Goal: Task Accomplishment & Management: Manage account settings

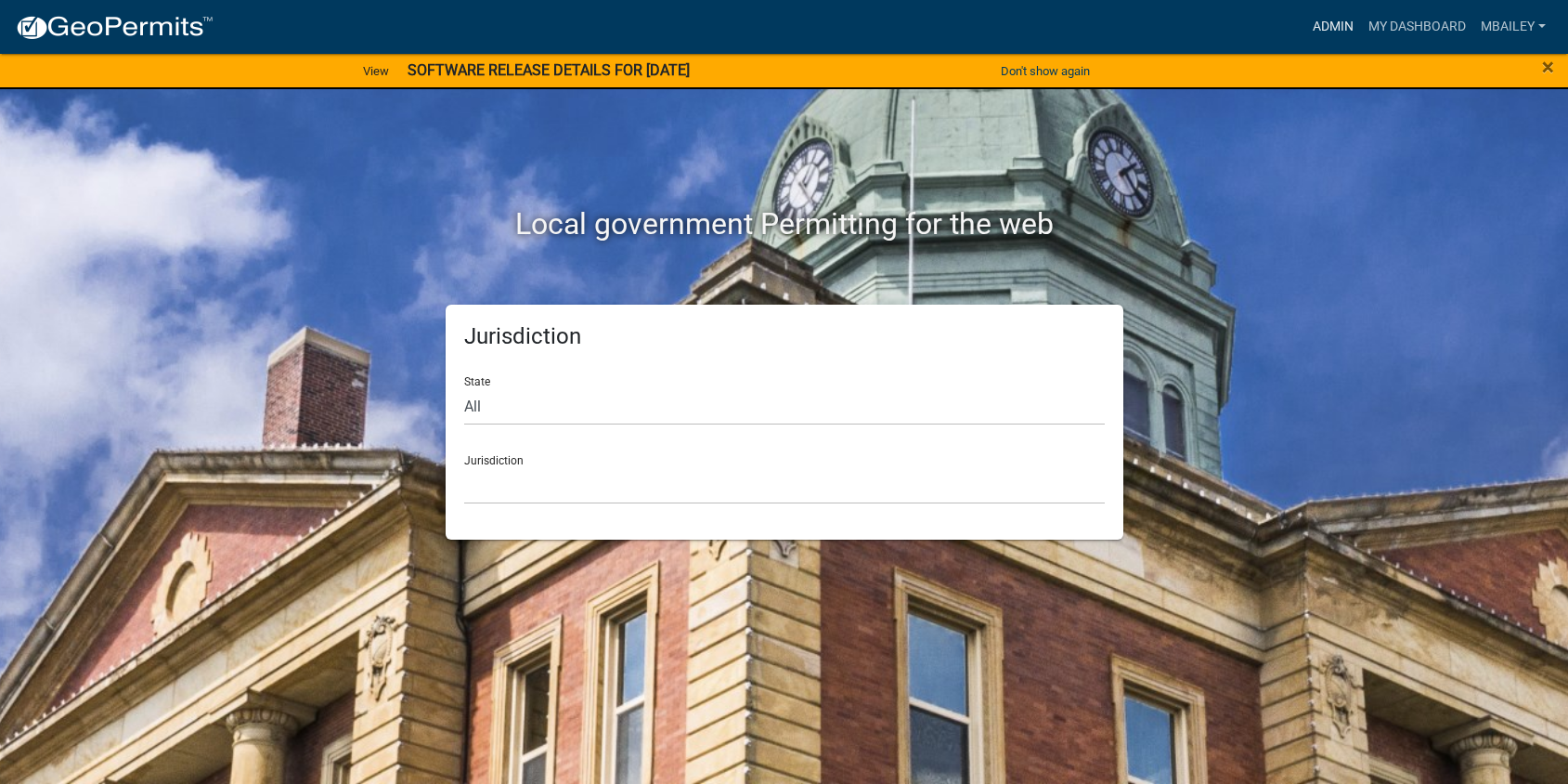
click at [1320, 25] on link "Admin" at bounding box center [1333, 26] width 56 height 35
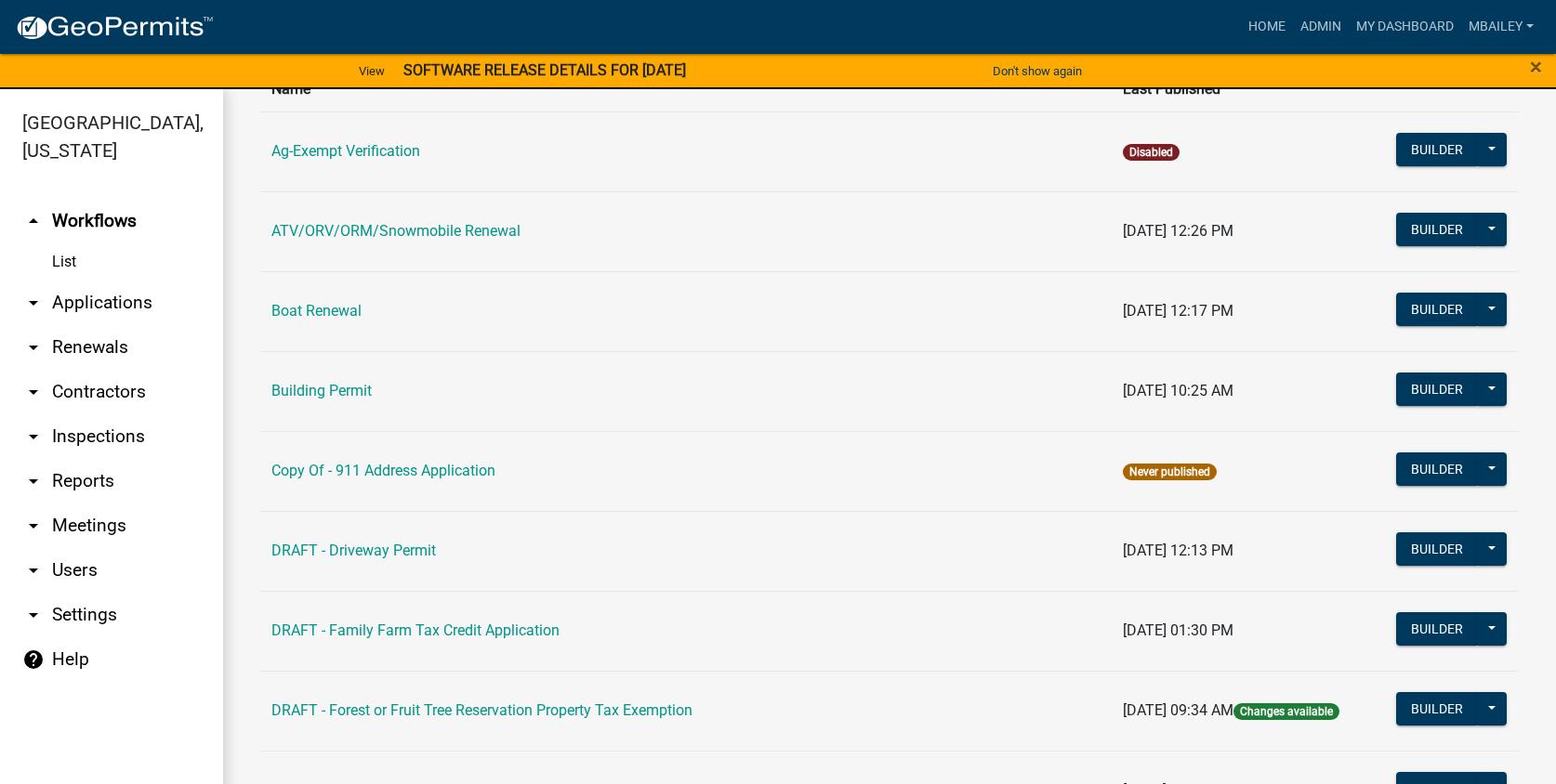
scroll to position [137, 0]
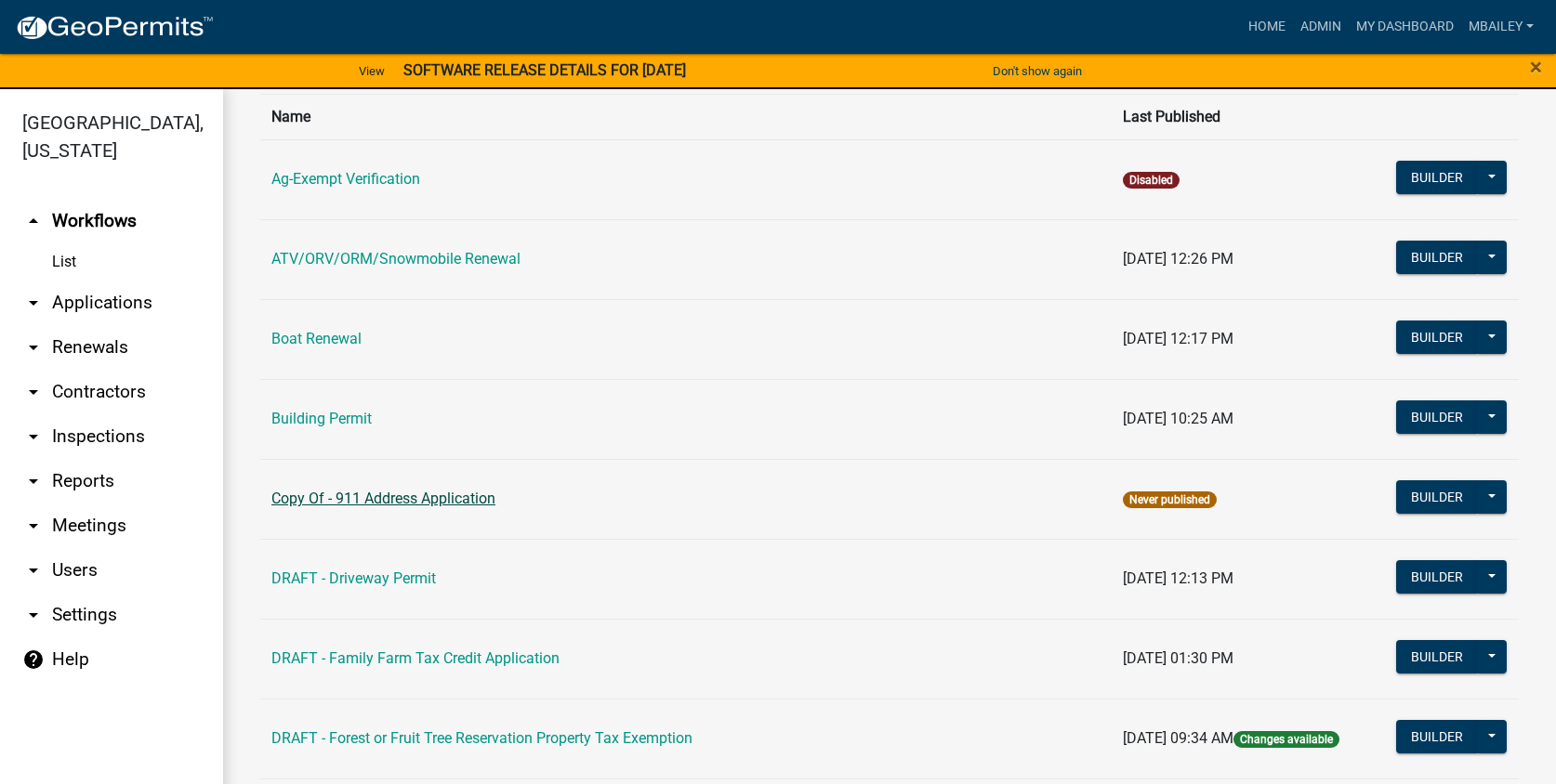
click at [390, 496] on link "Copy Of - 911 Address Application" at bounding box center [383, 498] width 224 height 18
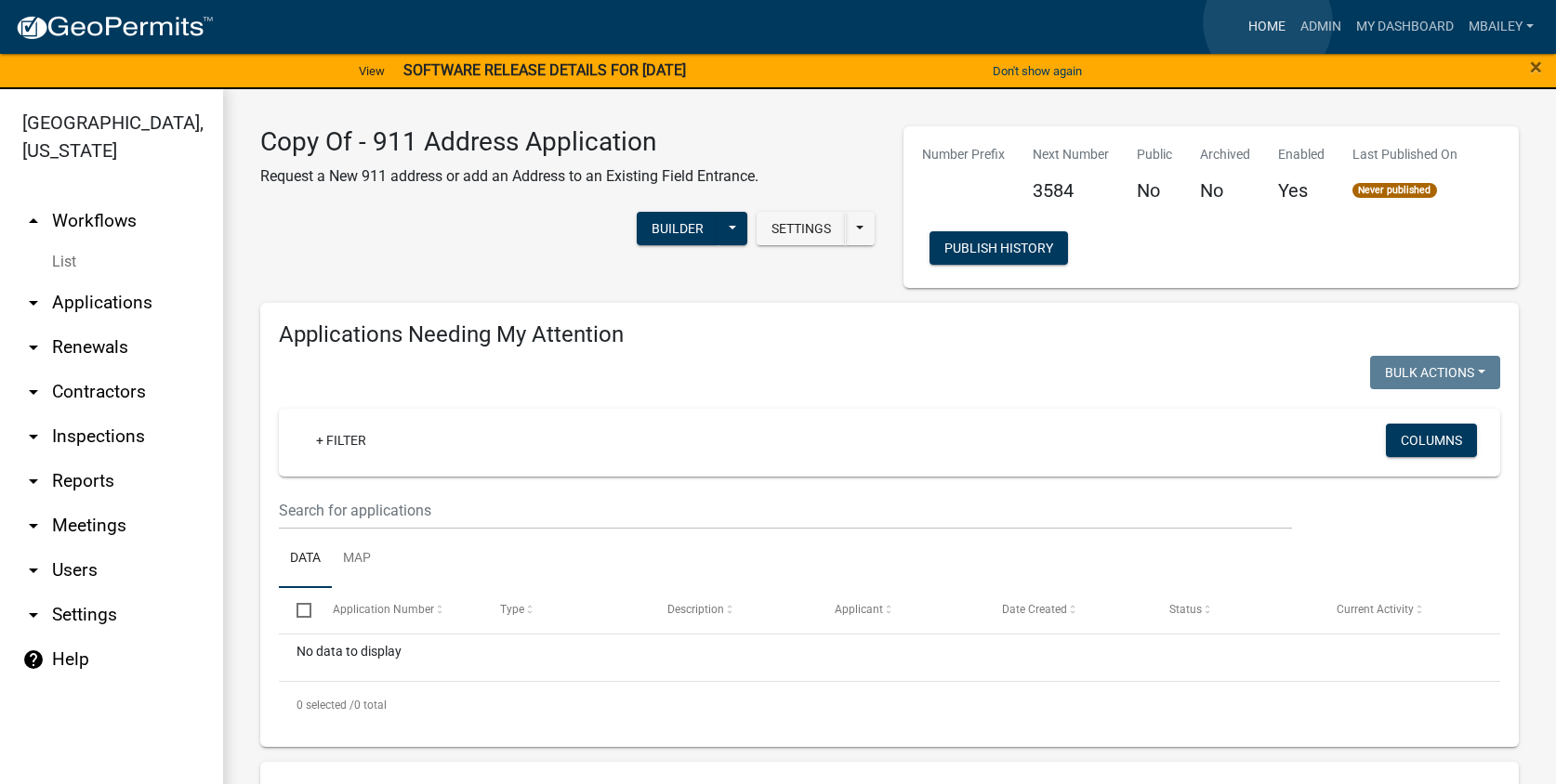
click at [1268, 23] on link "Home" at bounding box center [1266, 26] width 52 height 35
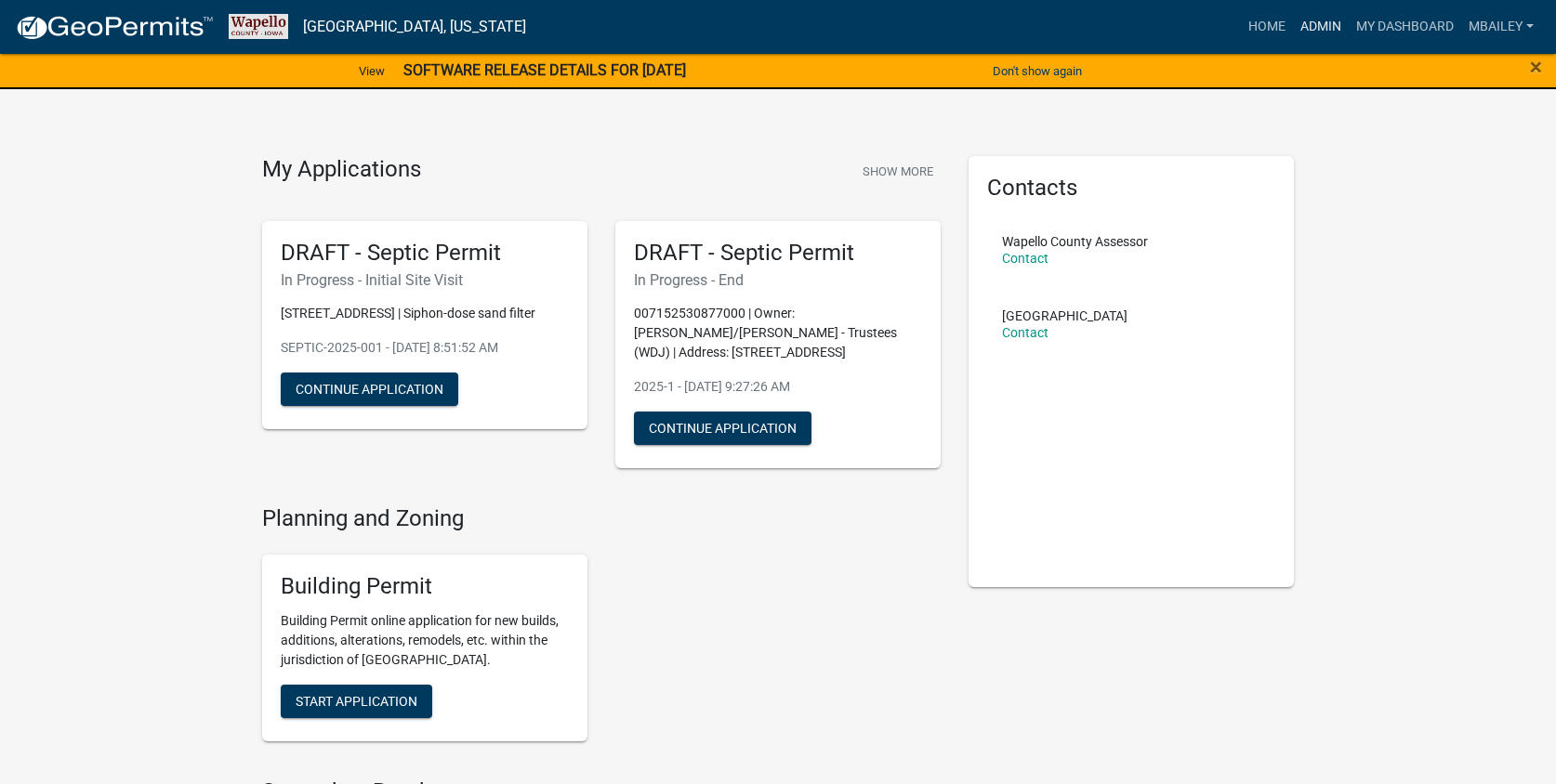
click at [1327, 20] on link "Admin" at bounding box center [1320, 26] width 56 height 35
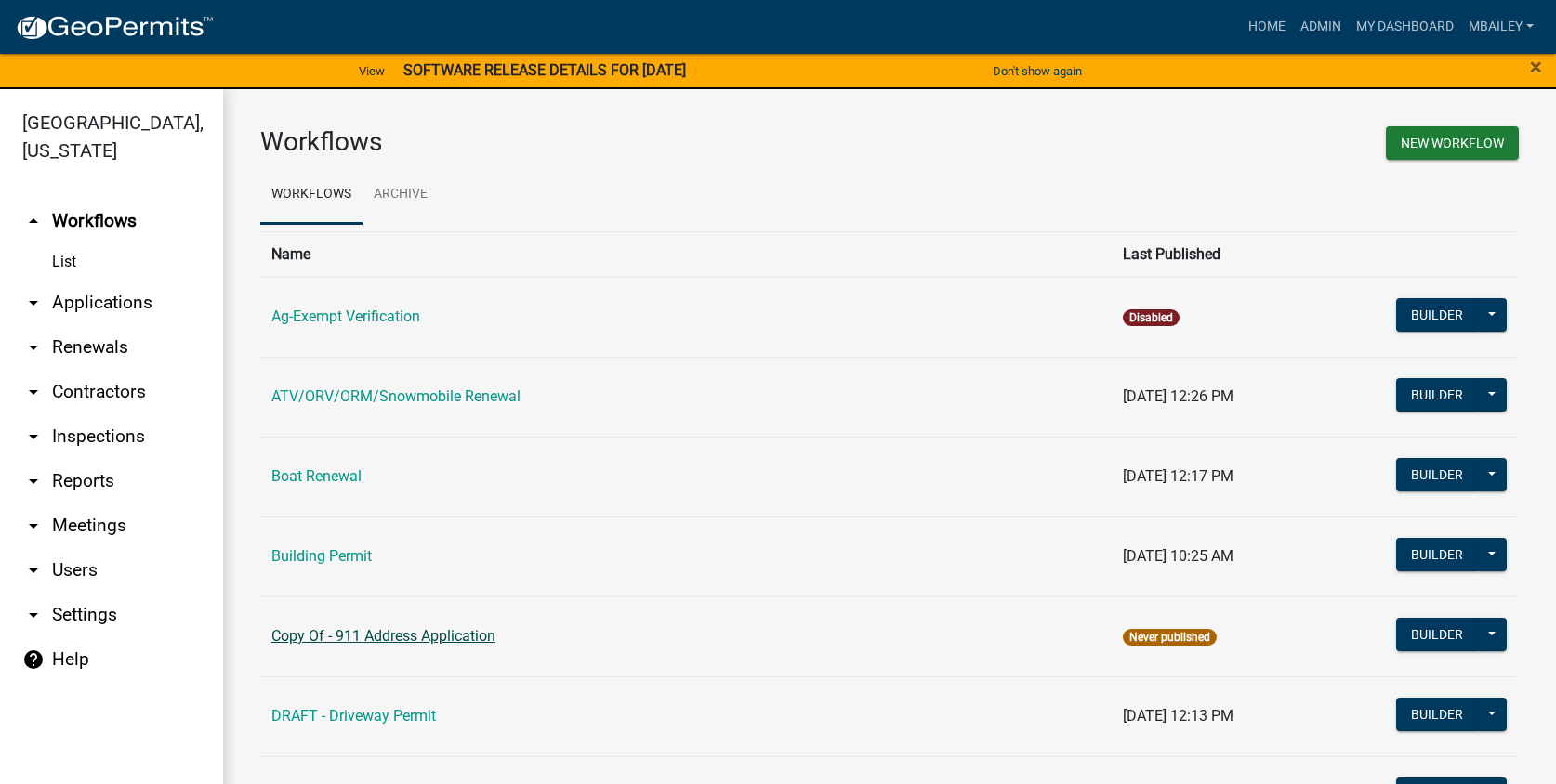
click at [420, 635] on link "Copy Of - 911 Address Application" at bounding box center [383, 636] width 224 height 18
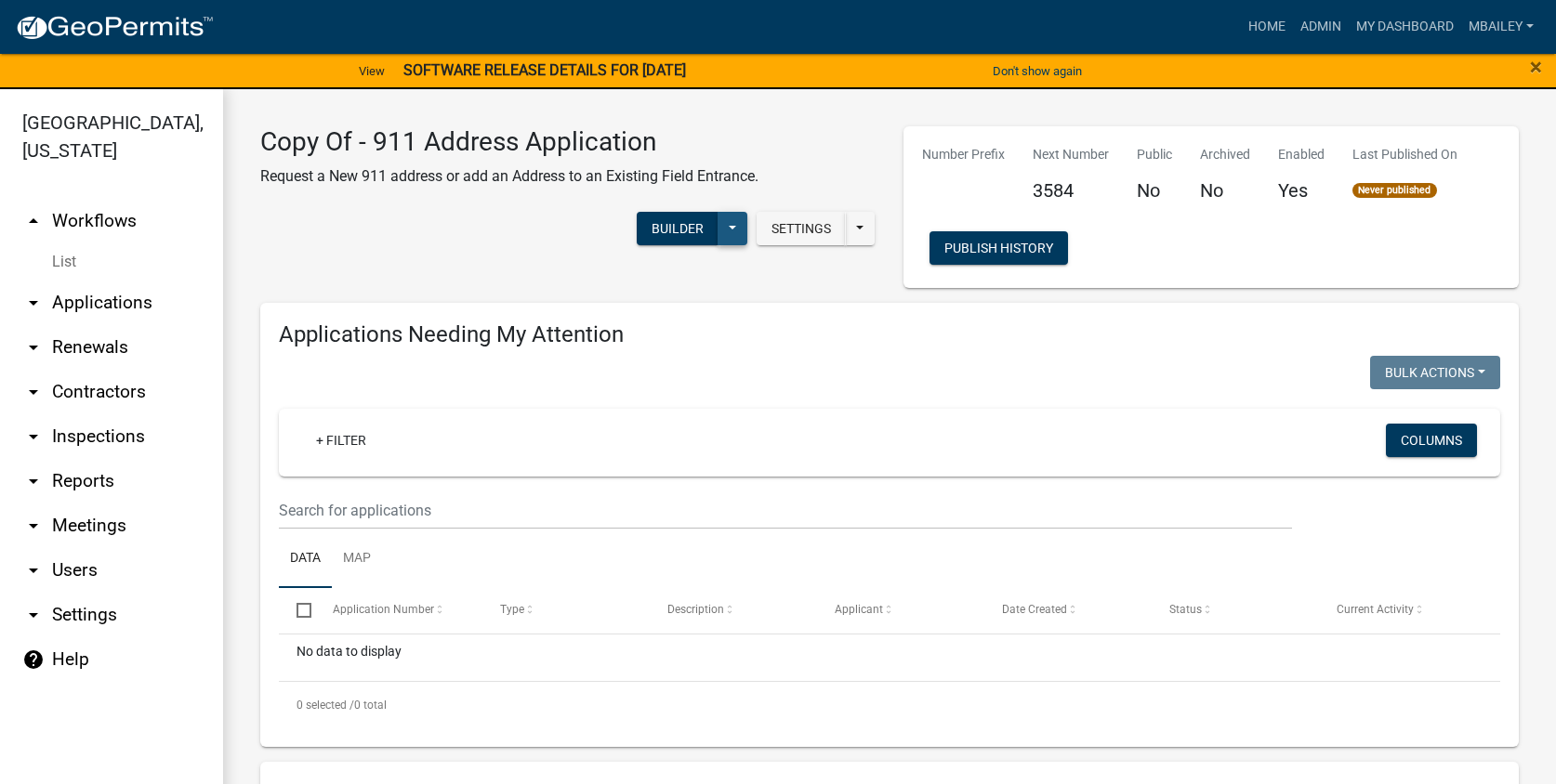
click at [727, 222] on button at bounding box center [732, 228] width 29 height 33
click at [860, 243] on button at bounding box center [860, 228] width 29 height 33
click at [547, 274] on div "Copy Of - 911 Address Application Request a New 911 address or add an Address t…" at bounding box center [568, 207] width 643 height 161
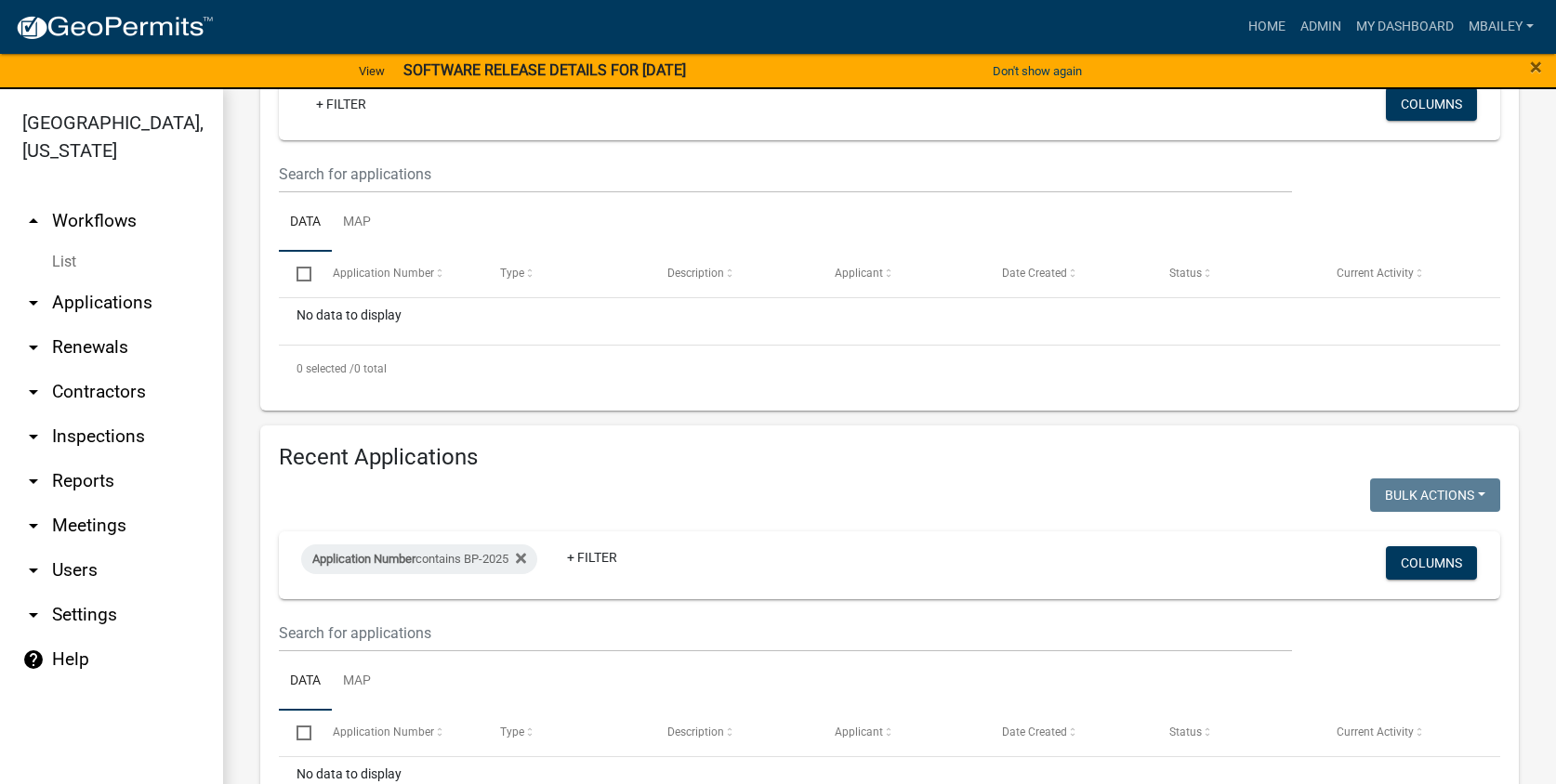
scroll to position [344, 0]
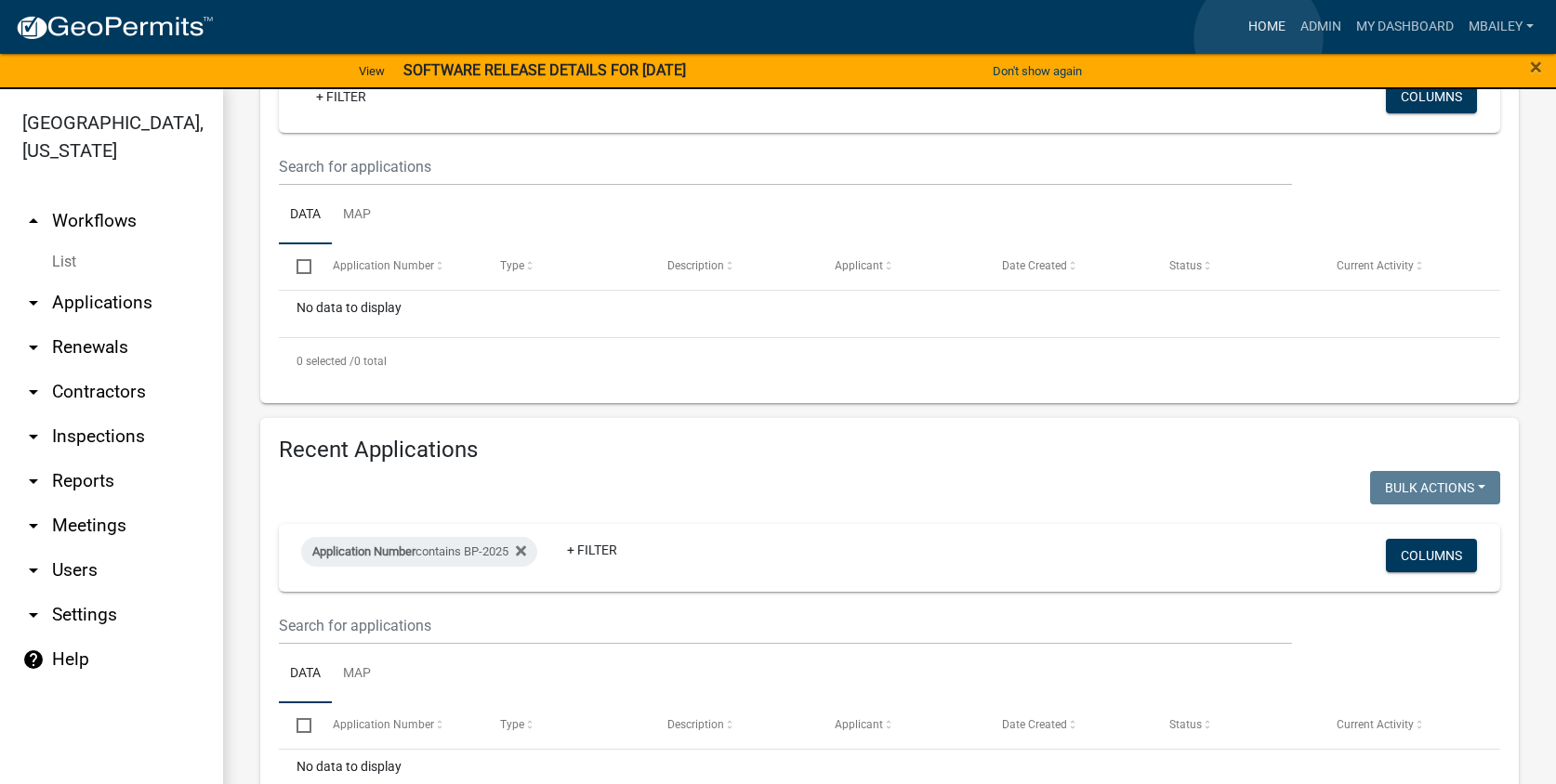
click at [1258, 38] on link "Home" at bounding box center [1266, 26] width 52 height 35
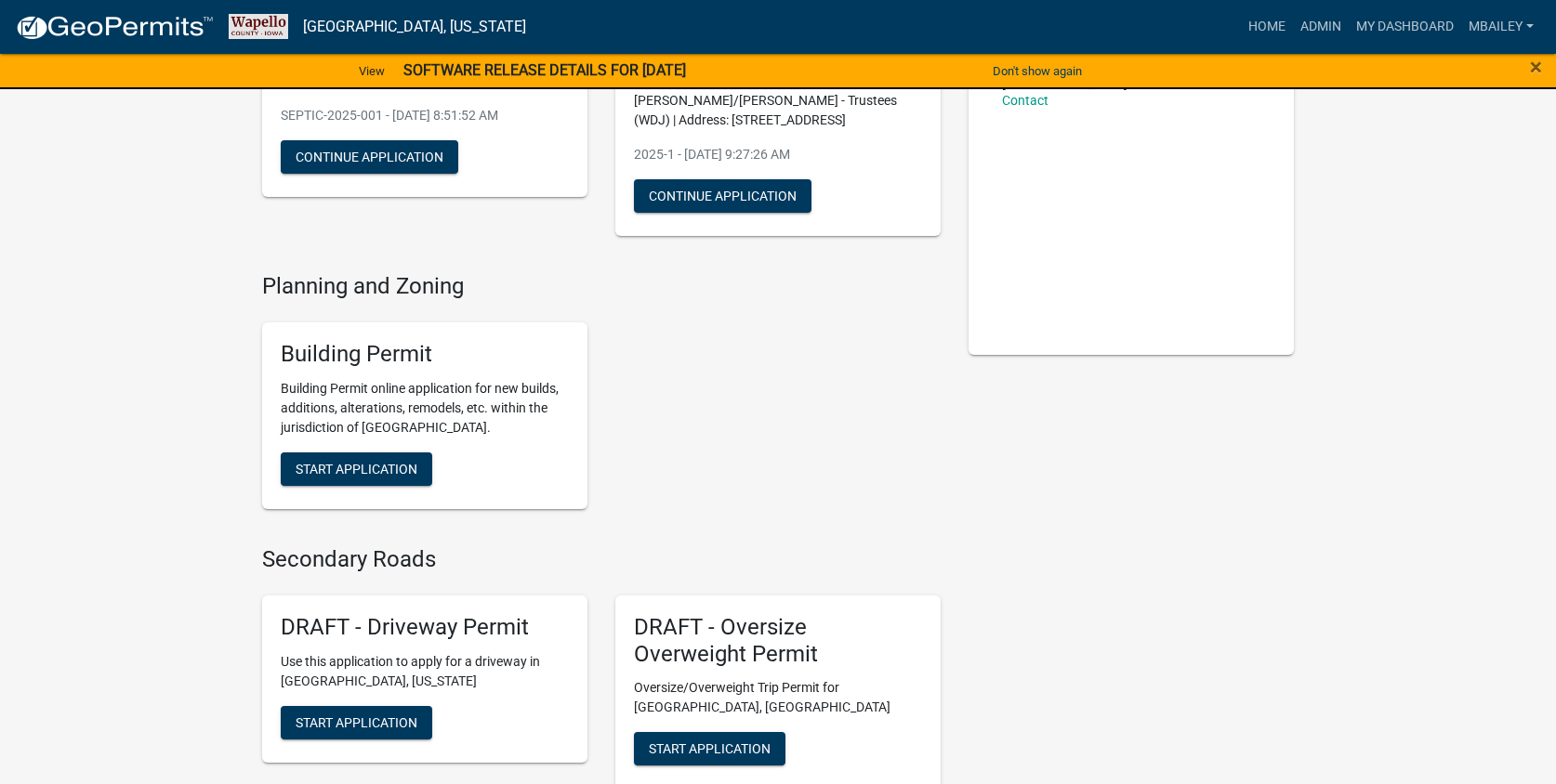
scroll to position [279, 0]
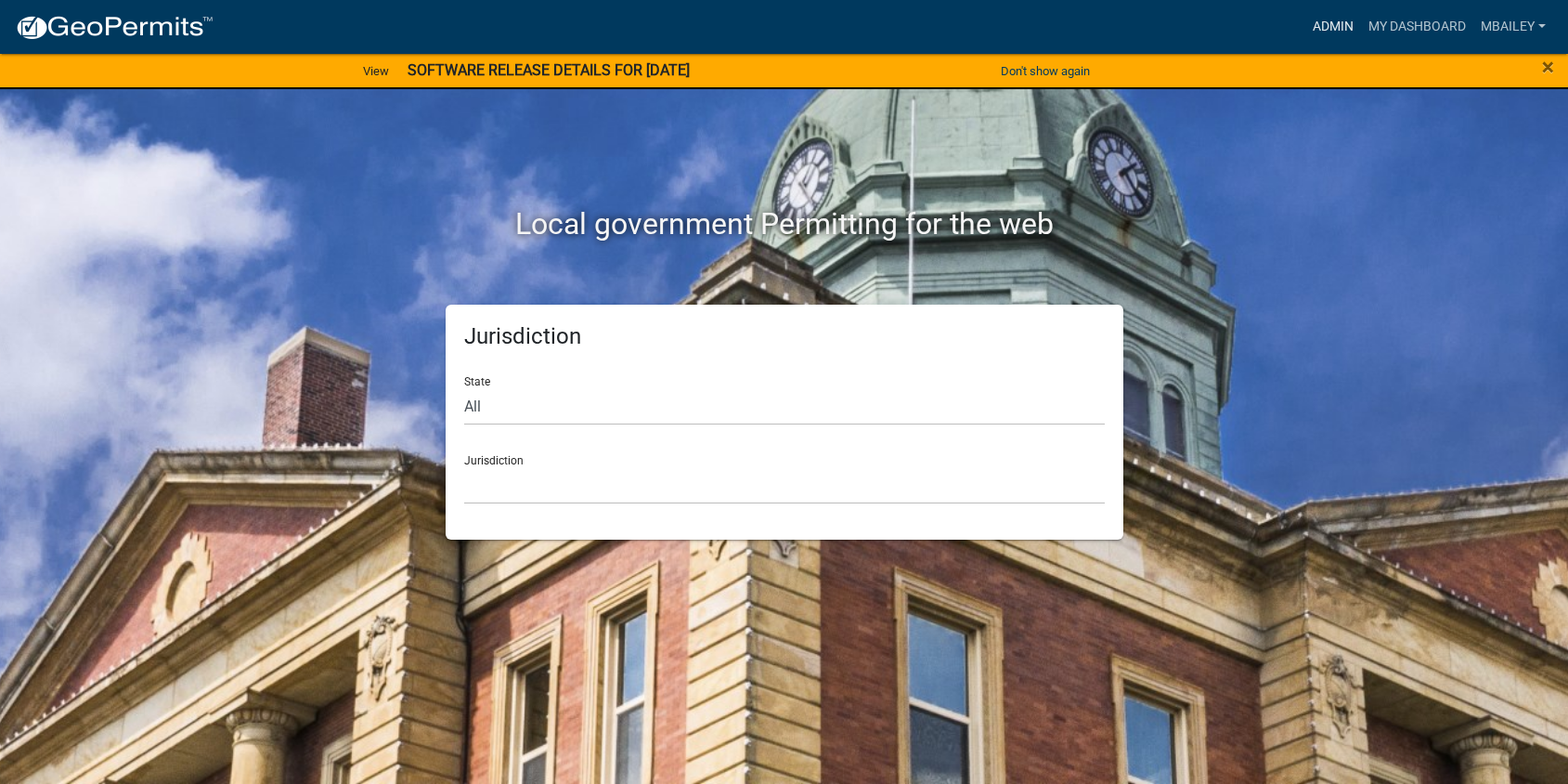
click at [1333, 18] on link "Admin" at bounding box center [1333, 26] width 56 height 35
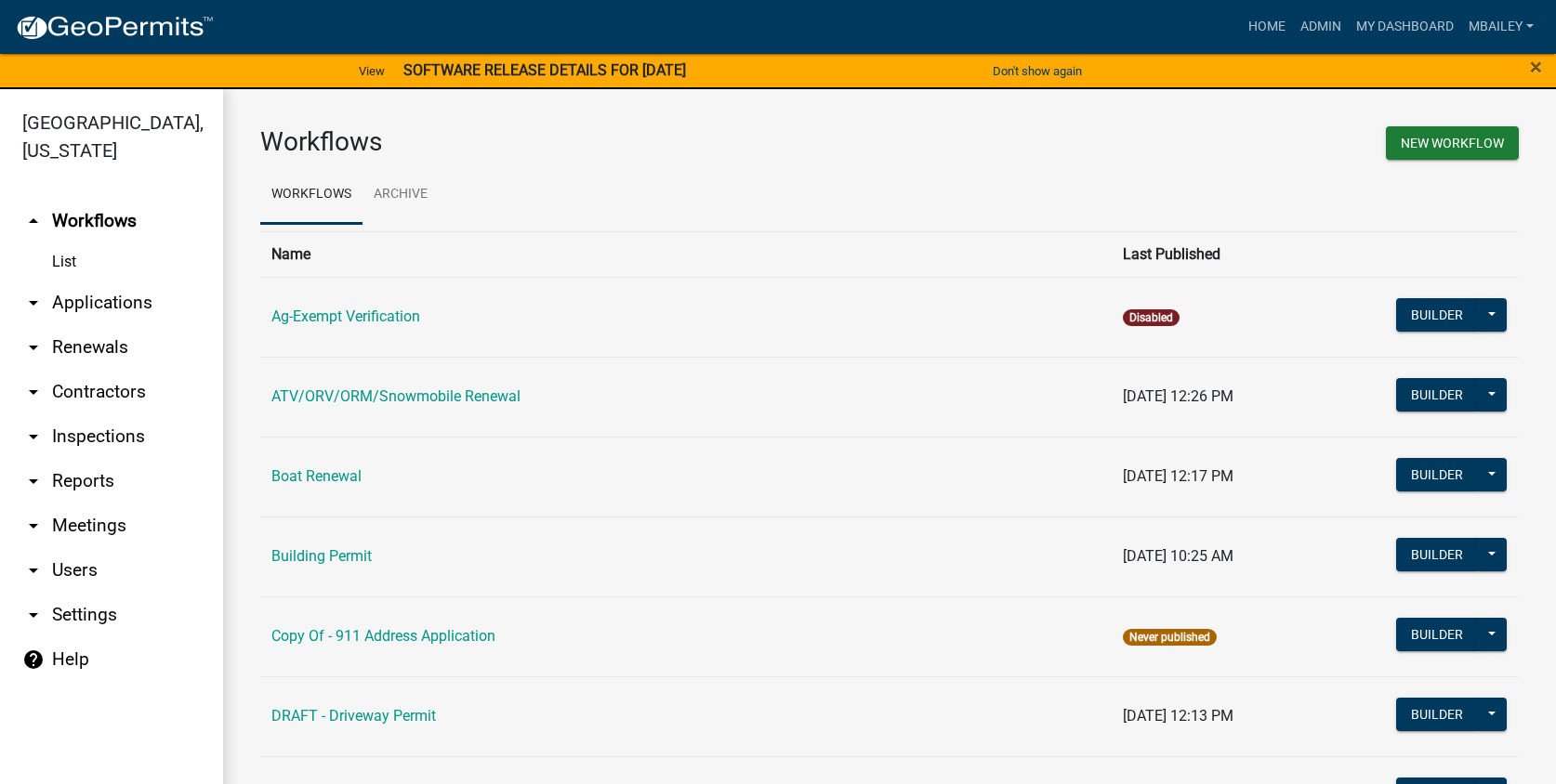
click at [71, 459] on link "arrow_drop_down Reports" at bounding box center [112, 482] width 223 height 45
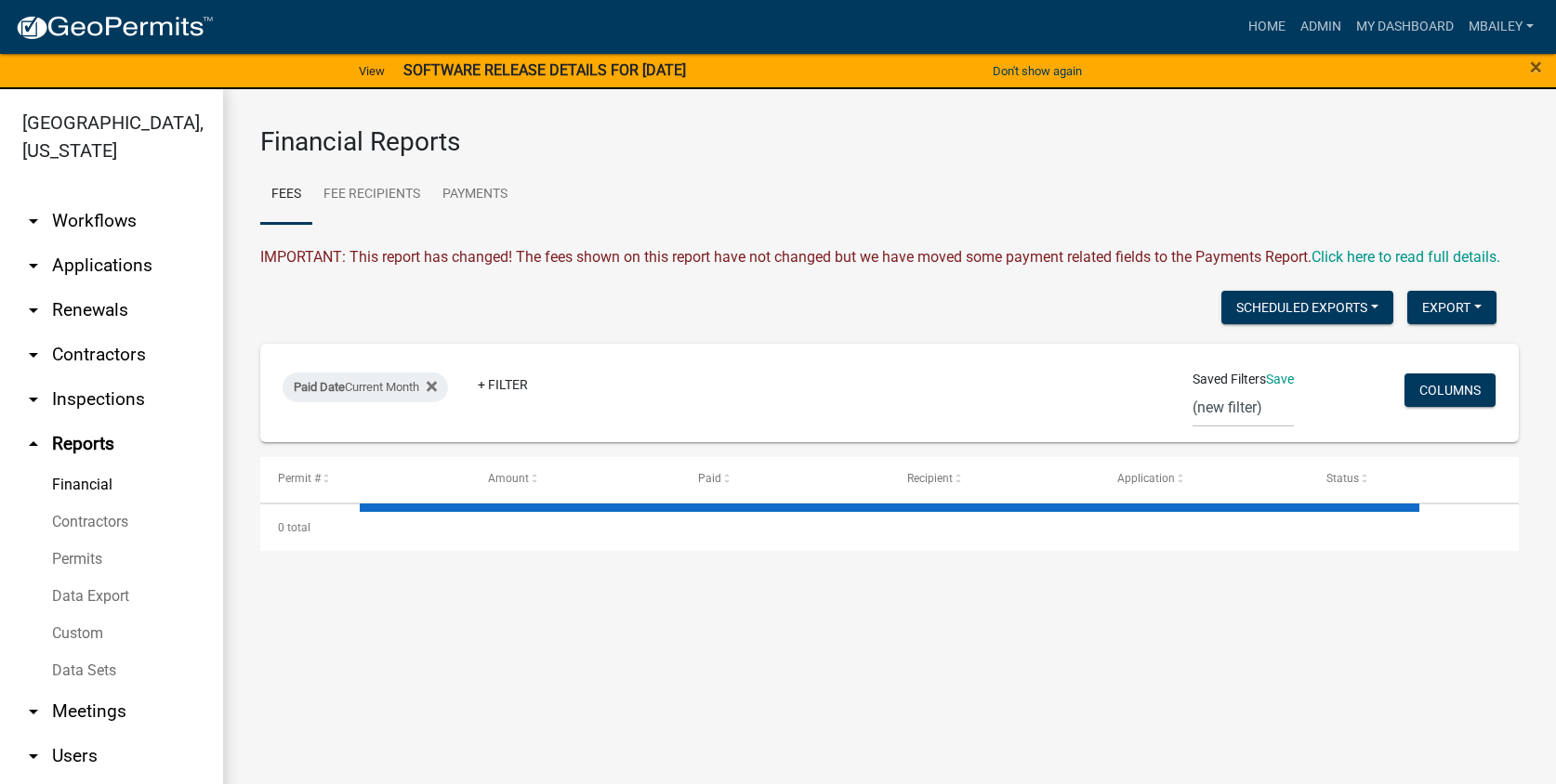
click at [84, 558] on link "Permits" at bounding box center [112, 559] width 223 height 37
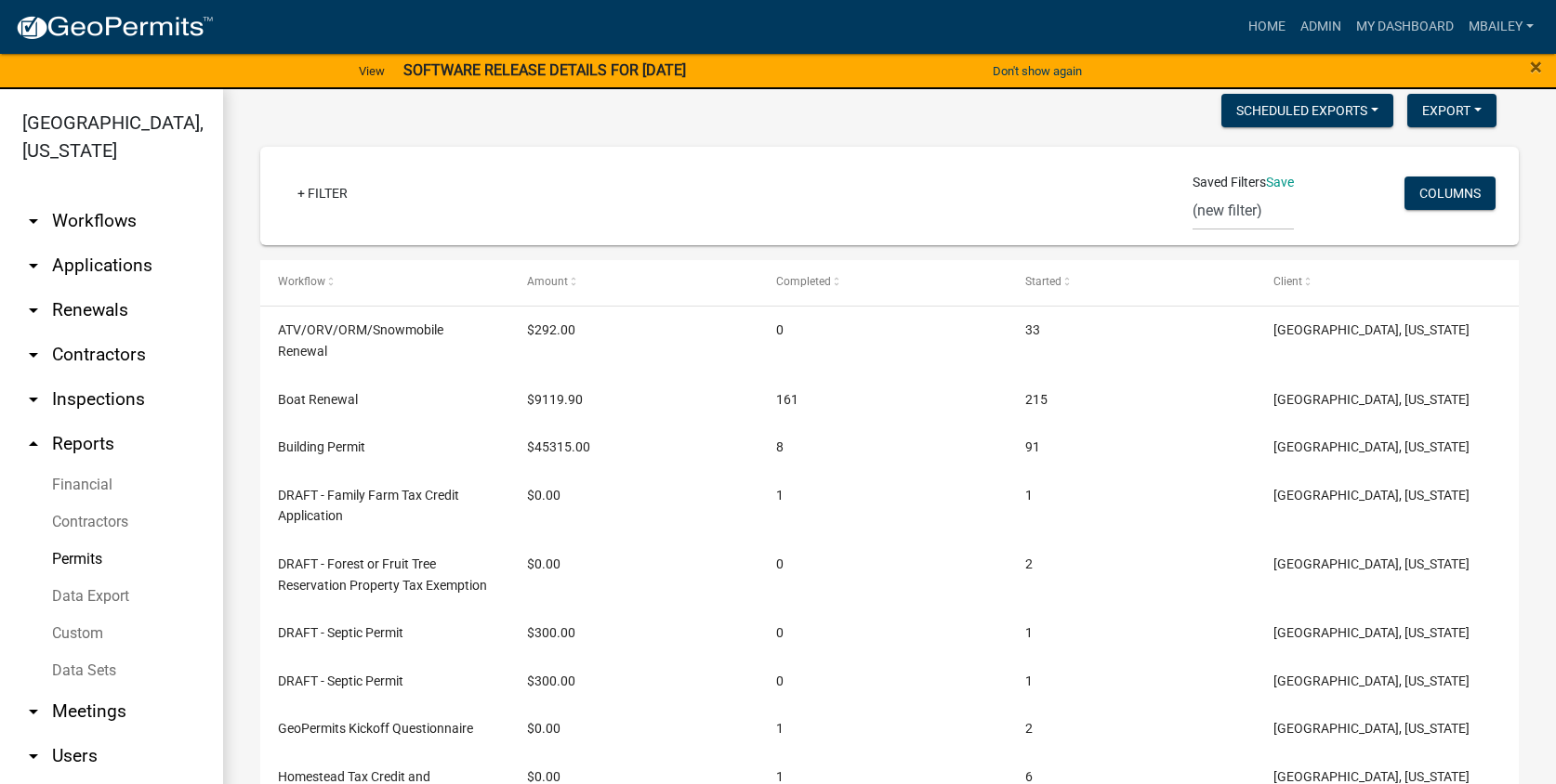
scroll to position [372, 0]
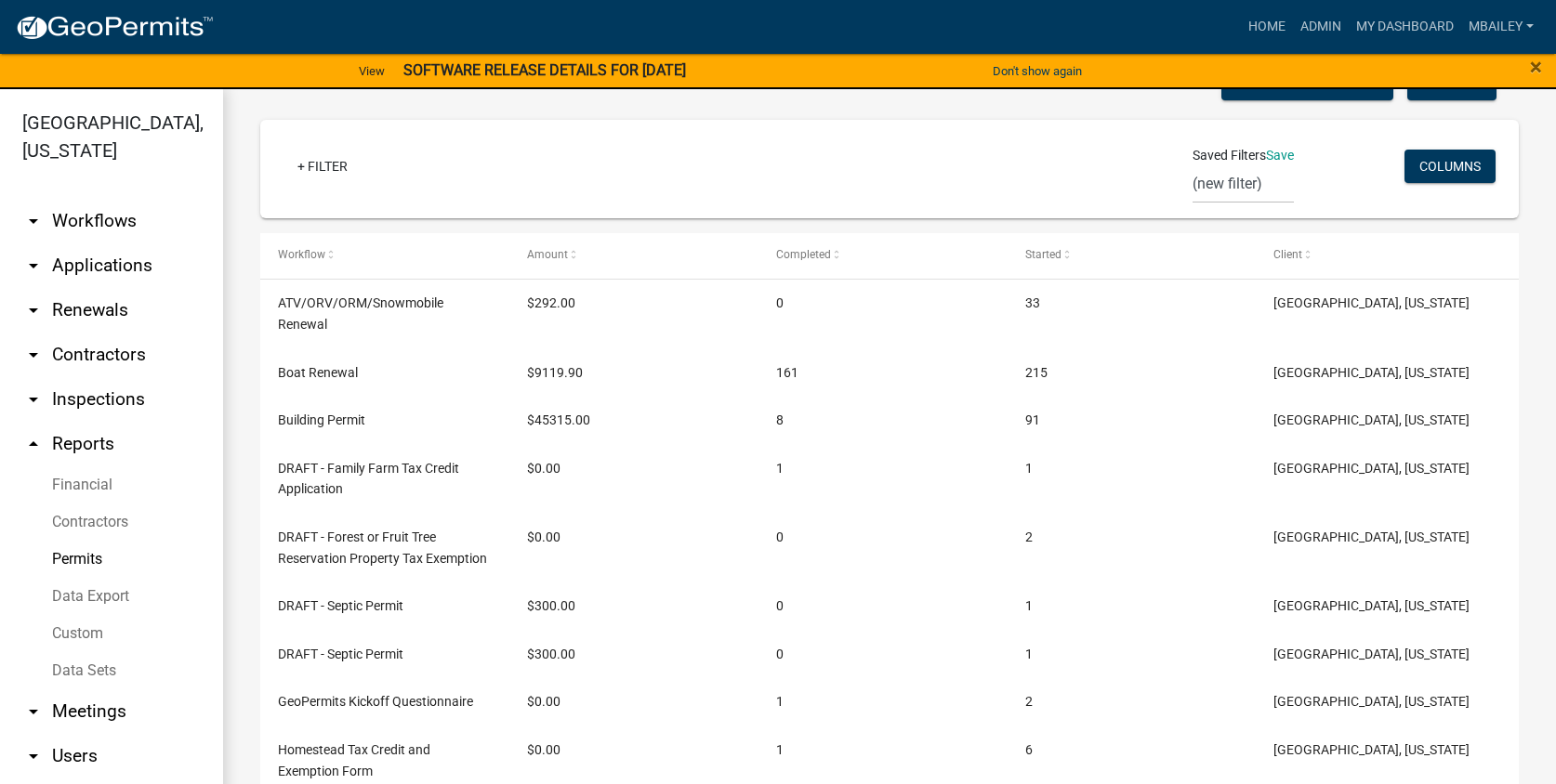
click at [116, 595] on link "Data Export" at bounding box center [112, 596] width 223 height 37
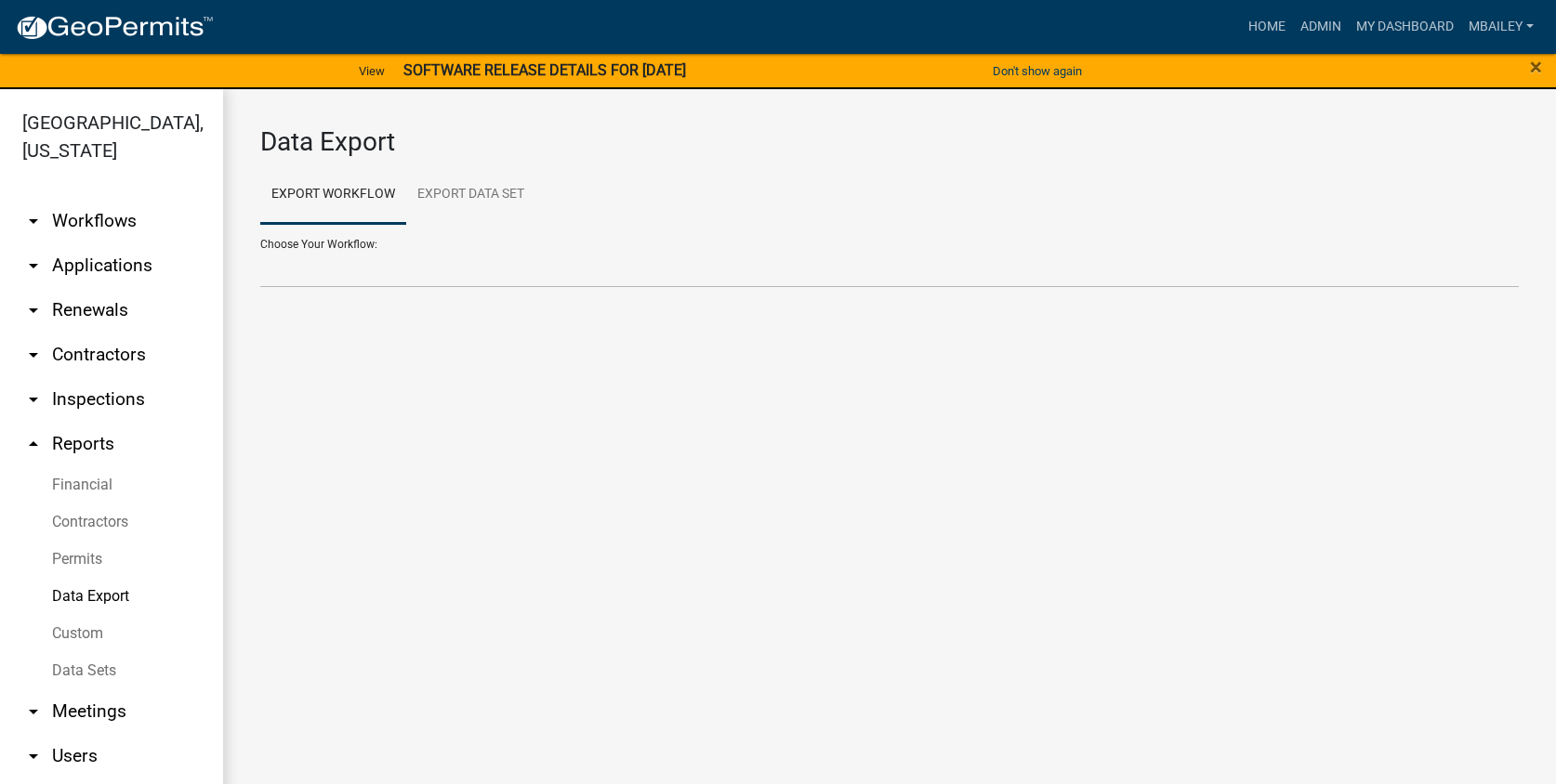
click at [357, 246] on div "Choose Your Workflow: Ag-Exempt Verification ATV/ORV/ORM/Snowmobile Renewal Boa…" at bounding box center [889, 255] width 1258 height 64
click at [446, 192] on link "Export Data Set" at bounding box center [471, 195] width 129 height 60
click at [361, 192] on link "Export Workflow" at bounding box center [333, 195] width 146 height 60
click at [304, 244] on div "Choose Your Workflow: Ag-Exempt Verification ATV/ORV/ORM/Snowmobile Renewal Boa…" at bounding box center [889, 255] width 1258 height 64
click at [105, 625] on link "Custom" at bounding box center [112, 633] width 223 height 37
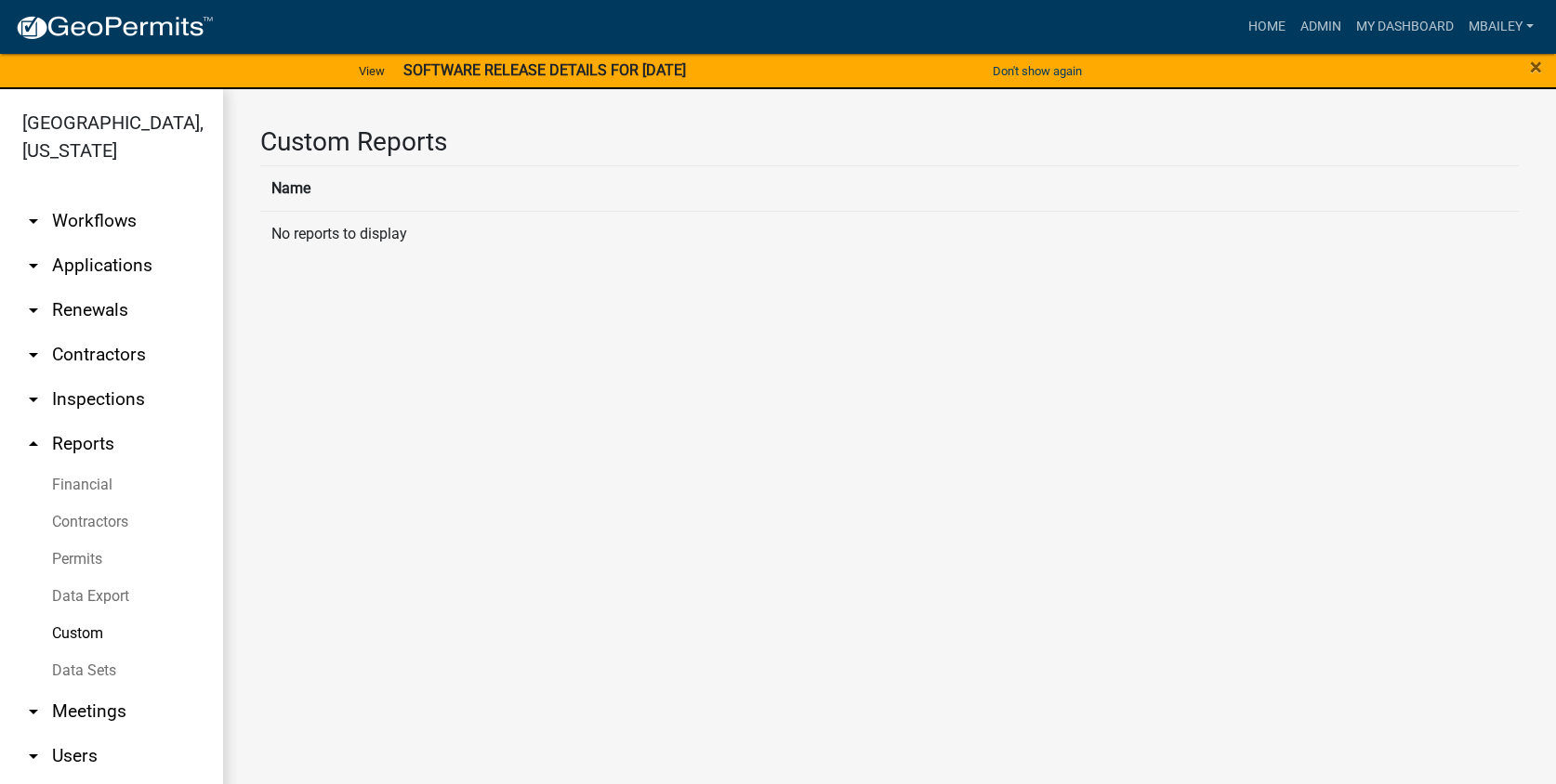
click at [333, 191] on th "Name" at bounding box center [889, 188] width 1258 height 46
click at [334, 235] on td "No reports to display" at bounding box center [889, 233] width 1258 height 46
click at [109, 594] on link "Data Export" at bounding box center [112, 596] width 223 height 37
click at [371, 192] on link "Export Workflow" at bounding box center [333, 195] width 146 height 60
click at [299, 246] on div "Choose Your Workflow: Ag-Exempt Verification ATV/ORV/ORM/Snowmobile Renewal Boa…" at bounding box center [889, 255] width 1258 height 64
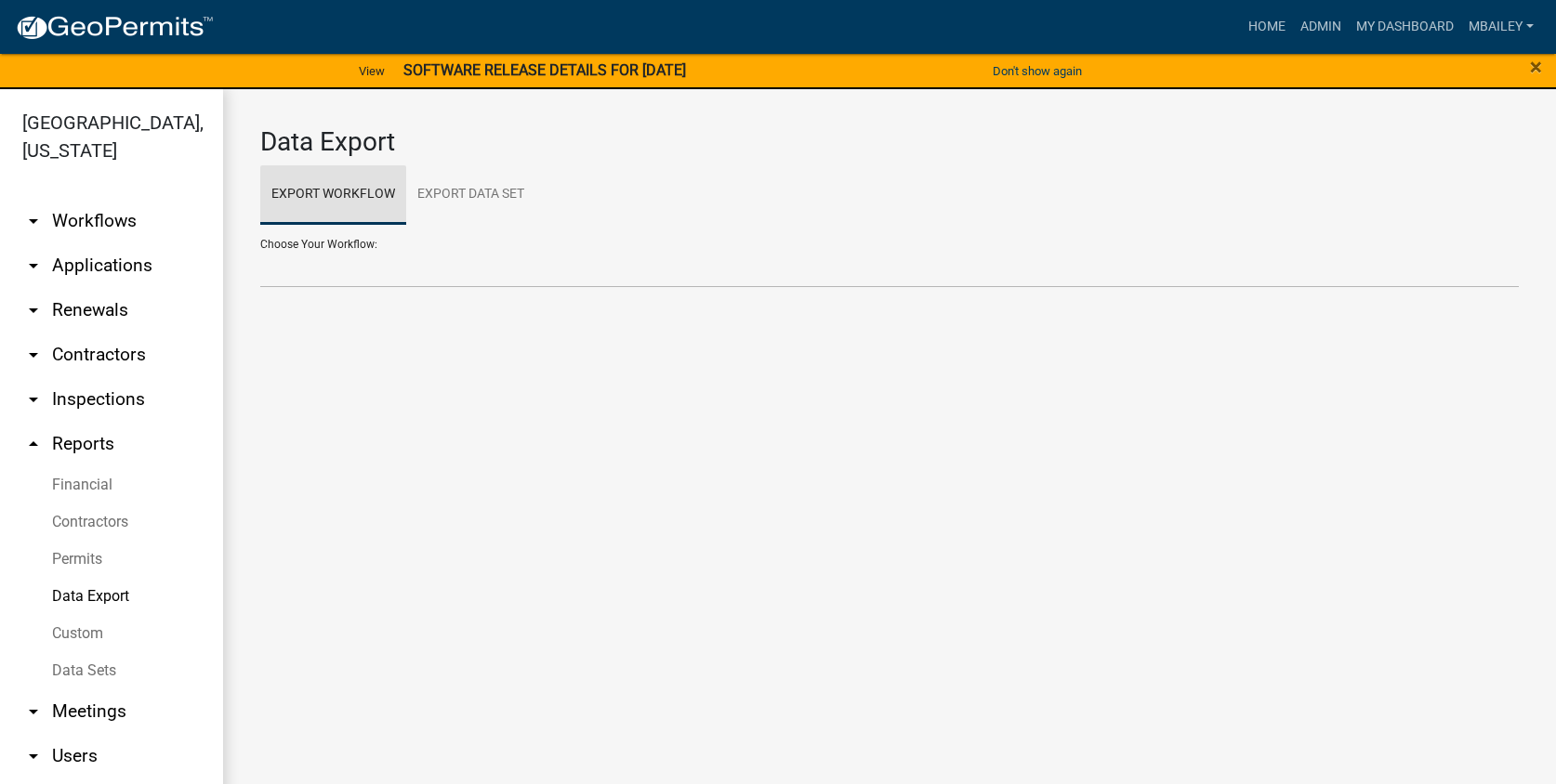
click at [325, 193] on link "Export Workflow" at bounding box center [333, 195] width 146 height 60
drag, startPoint x: 325, startPoint y: 193, endPoint x: 292, endPoint y: 199, distance: 33.5
click at [292, 199] on link "Export Workflow" at bounding box center [333, 195] width 146 height 60
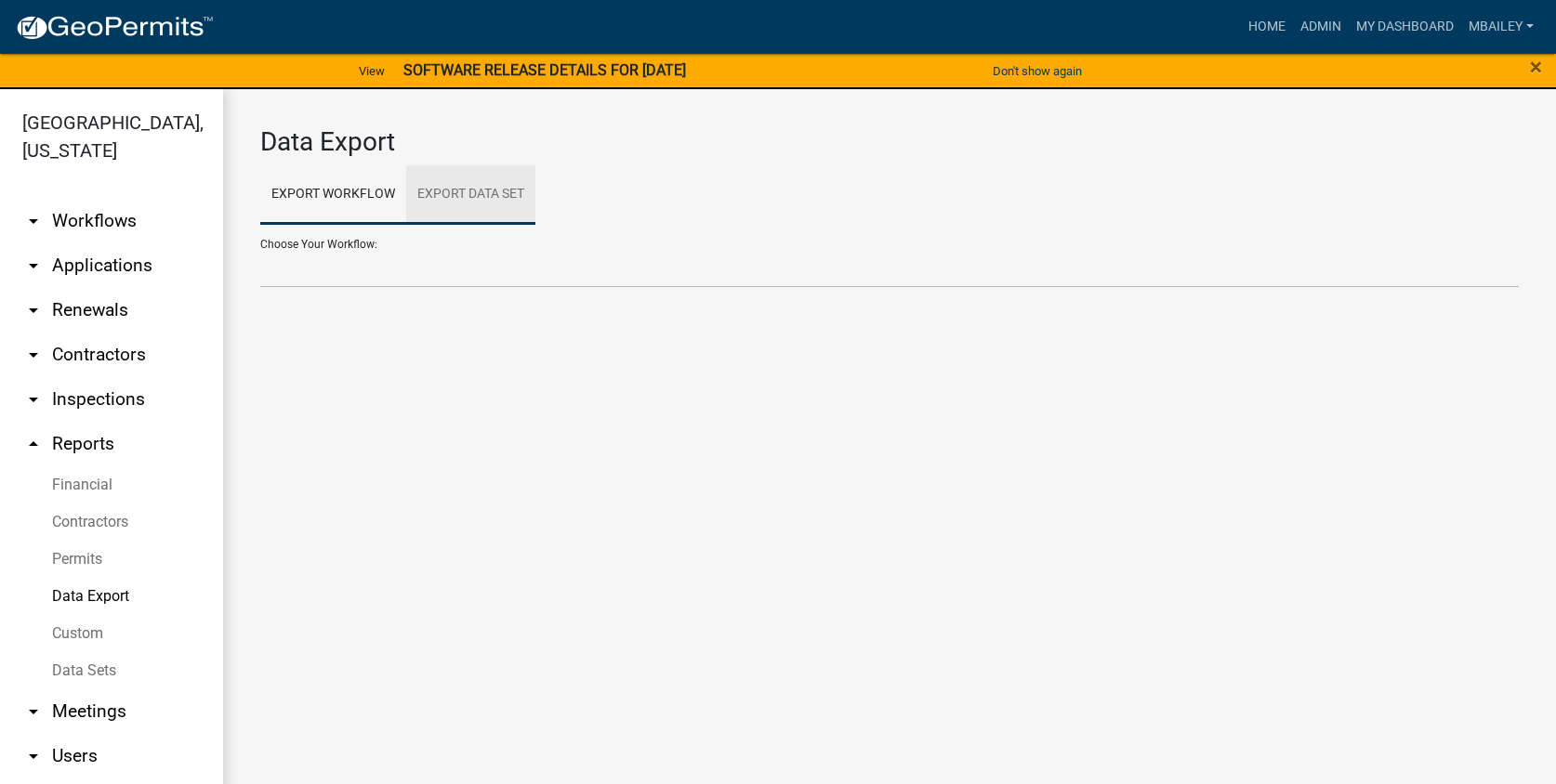
click at [450, 190] on link "Export Data Set" at bounding box center [471, 195] width 129 height 60
click at [84, 484] on link "Financial" at bounding box center [112, 485] width 223 height 37
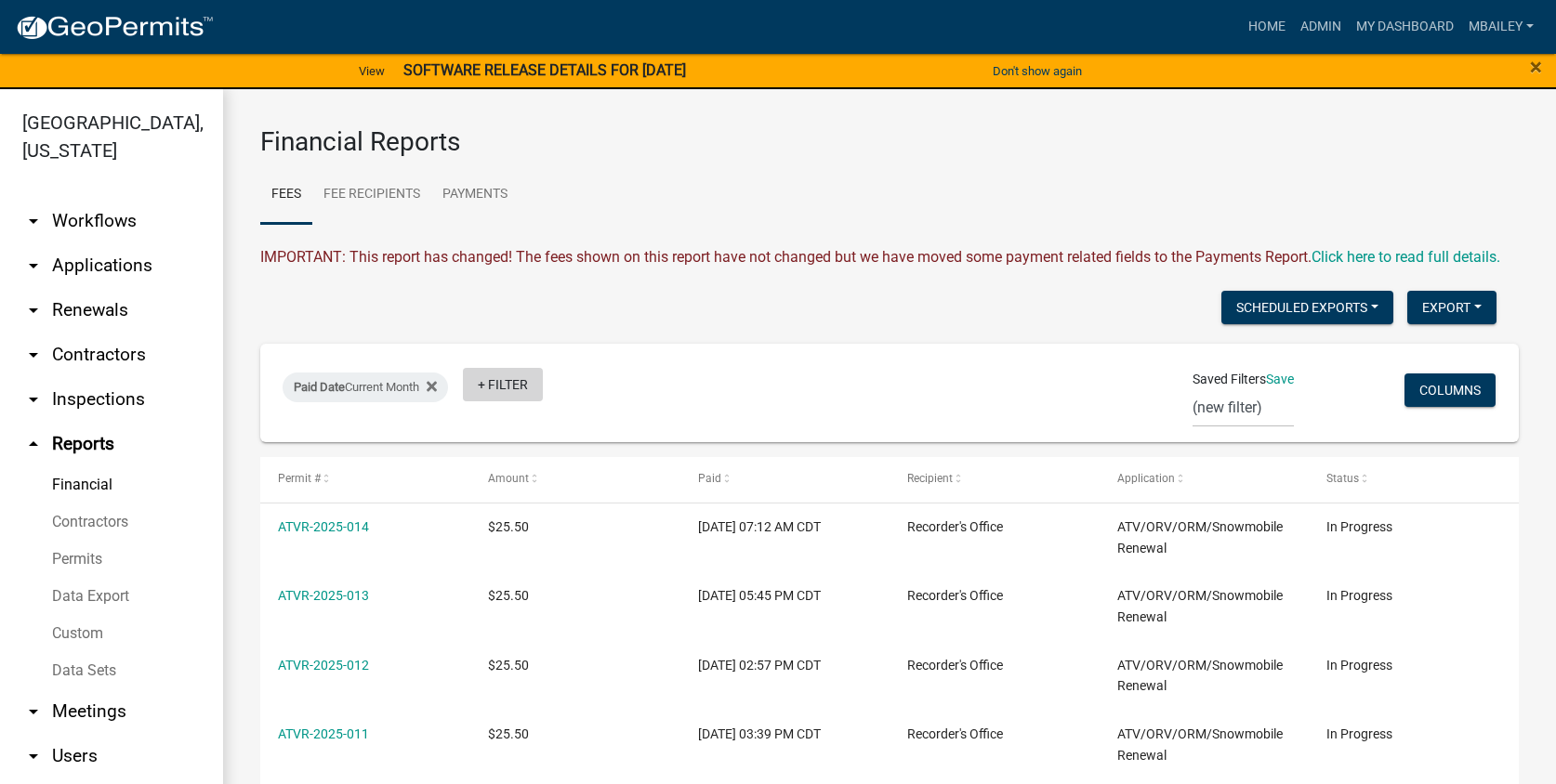
click at [494, 401] on link "+ Filter" at bounding box center [503, 385] width 80 height 33
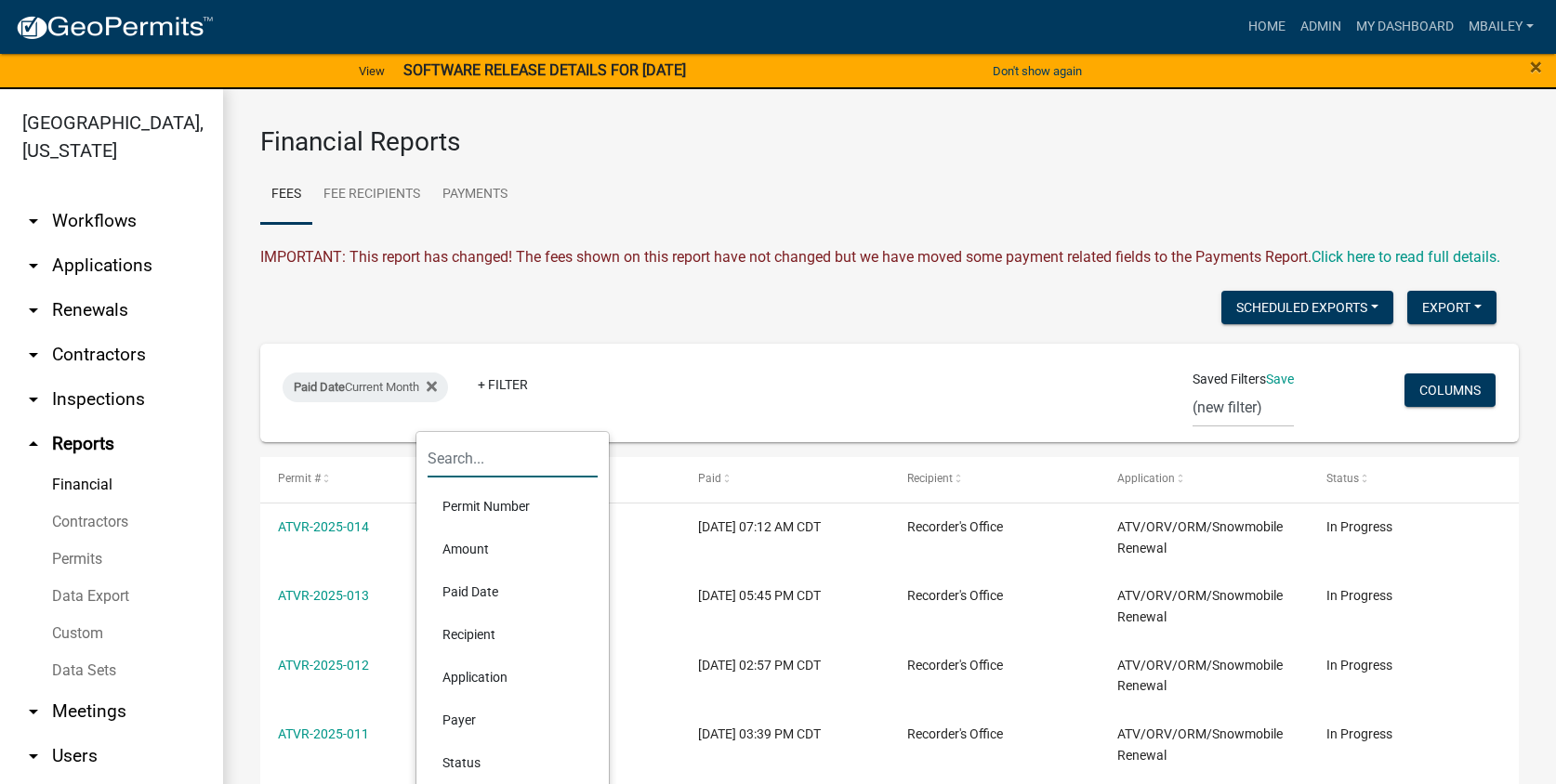
click at [466, 457] on input "text" at bounding box center [513, 458] width 170 height 38
type input "building permit"
click at [1107, 432] on div "Paid Date Current Month + Filter Saved Filters Save (new filter) Columns" at bounding box center [889, 392] width 1242 height 99
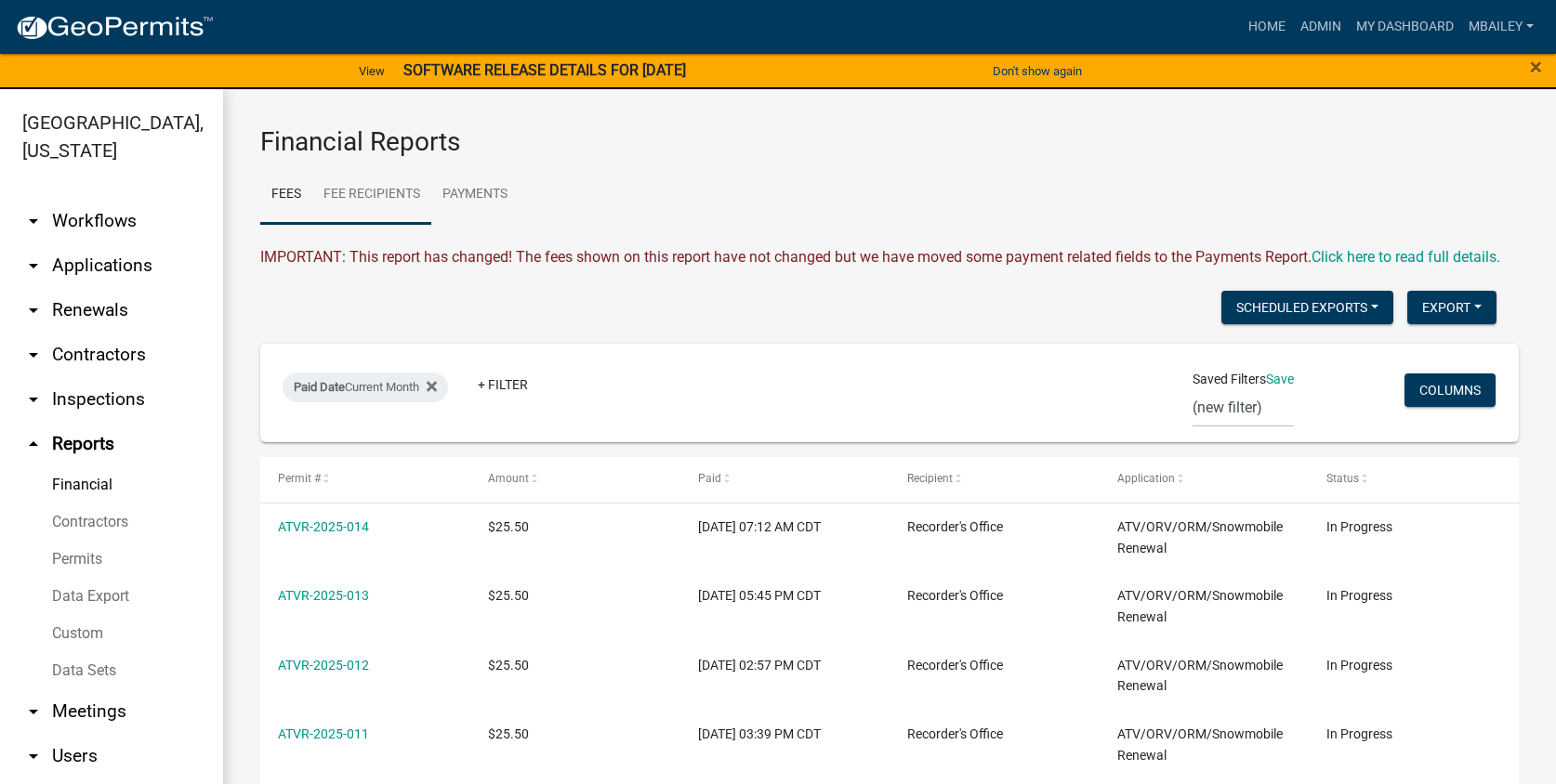
click at [371, 187] on link "Fee Recipients" at bounding box center [371, 195] width 118 height 60
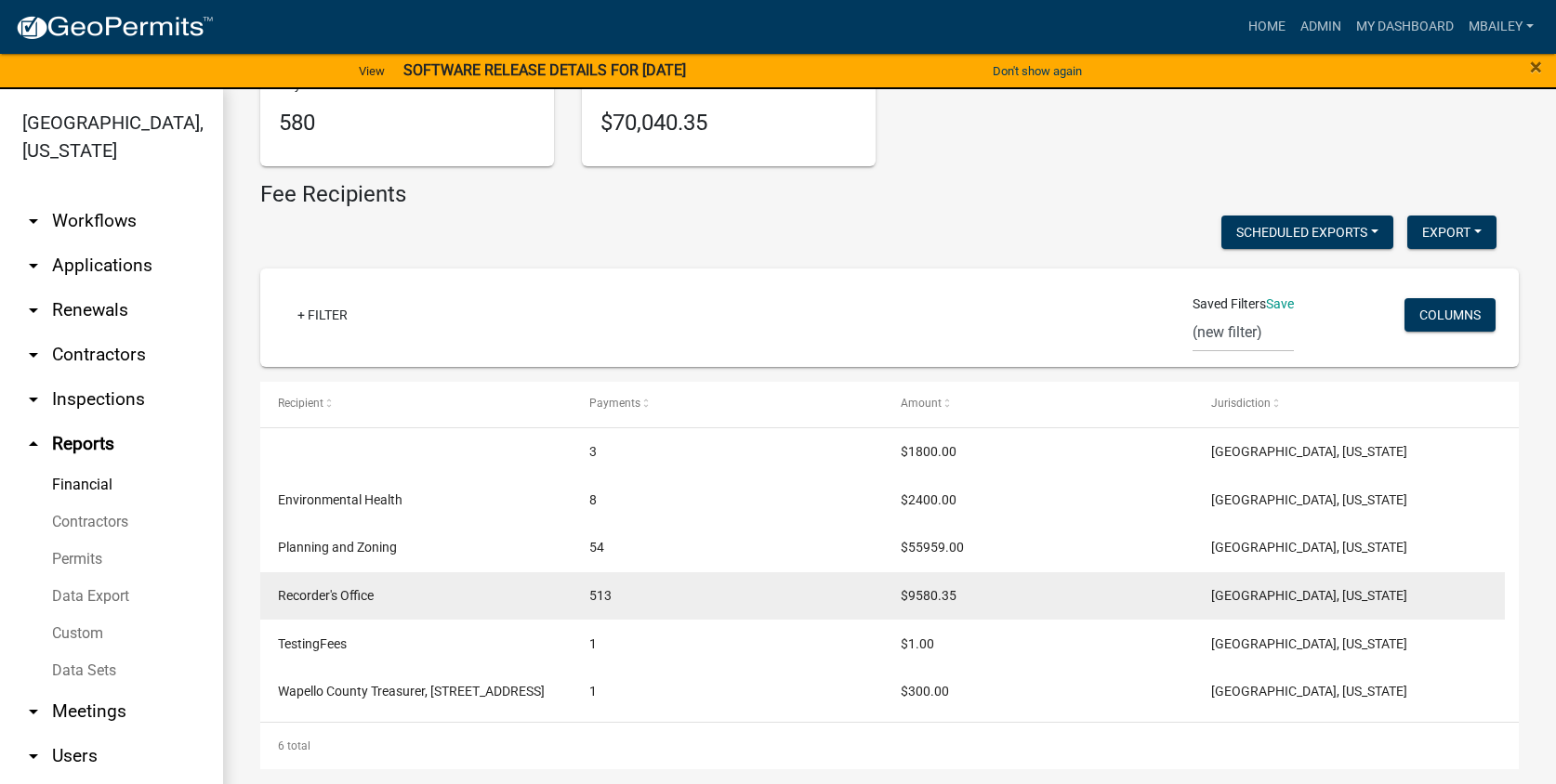
scroll to position [245, 0]
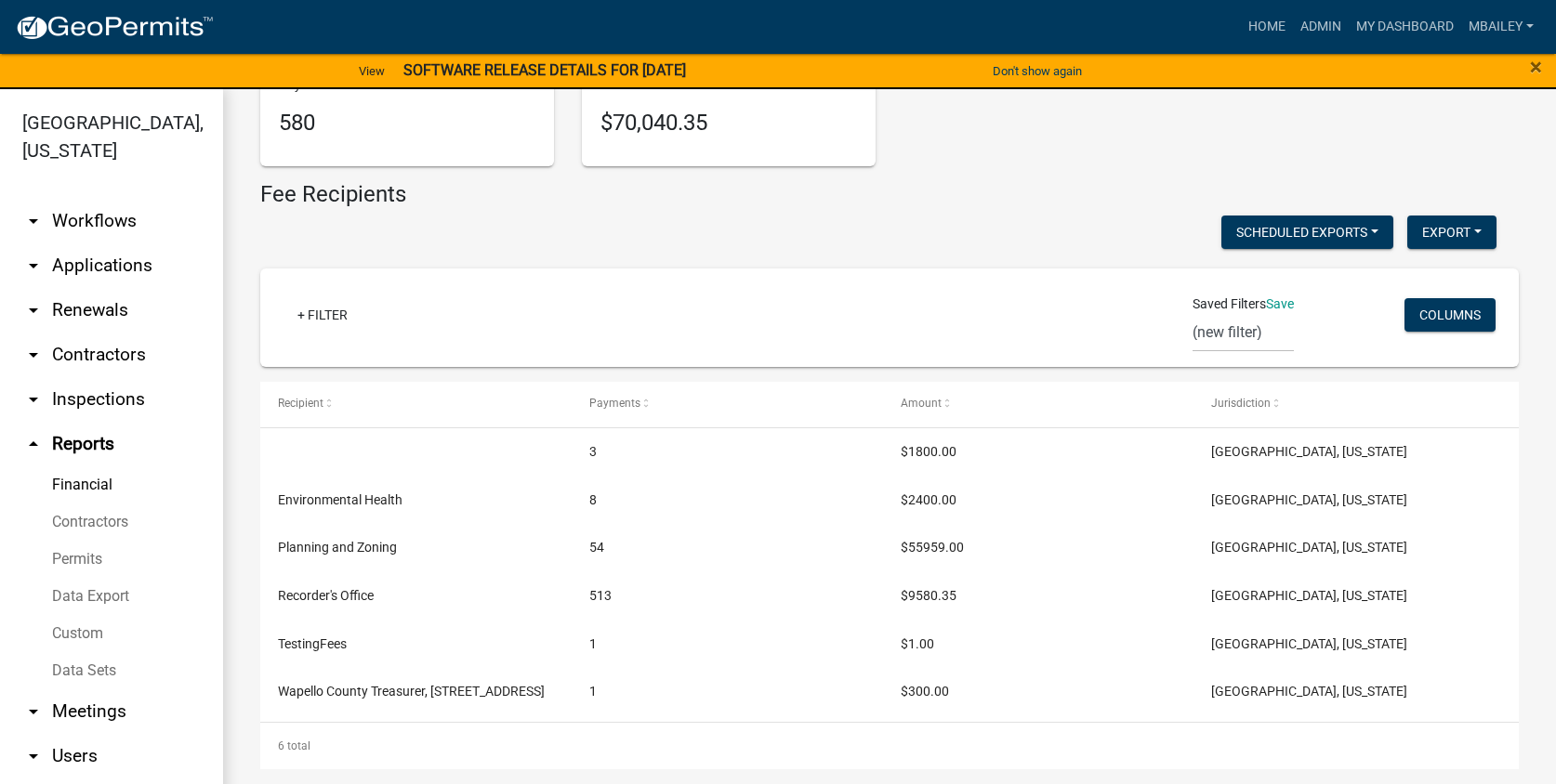
click at [83, 628] on link "Custom" at bounding box center [112, 633] width 223 height 37
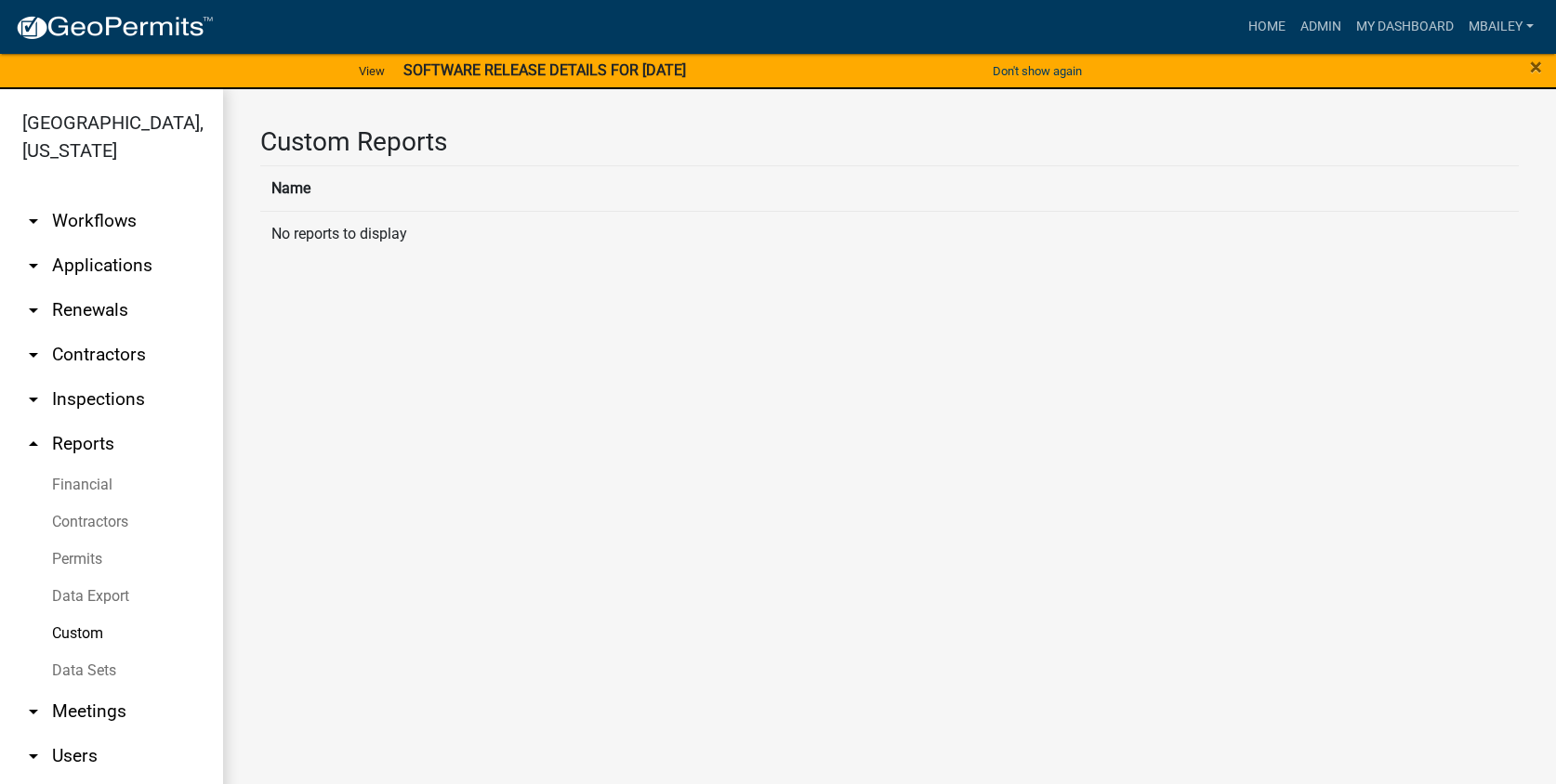
click at [343, 204] on th "Name" at bounding box center [889, 188] width 1258 height 46
click at [305, 189] on th "Name" at bounding box center [889, 188] width 1258 height 46
click at [339, 175] on th "Name" at bounding box center [889, 188] width 1258 height 46
click at [36, 221] on icon "arrow_drop_down" at bounding box center [33, 221] width 23 height 23
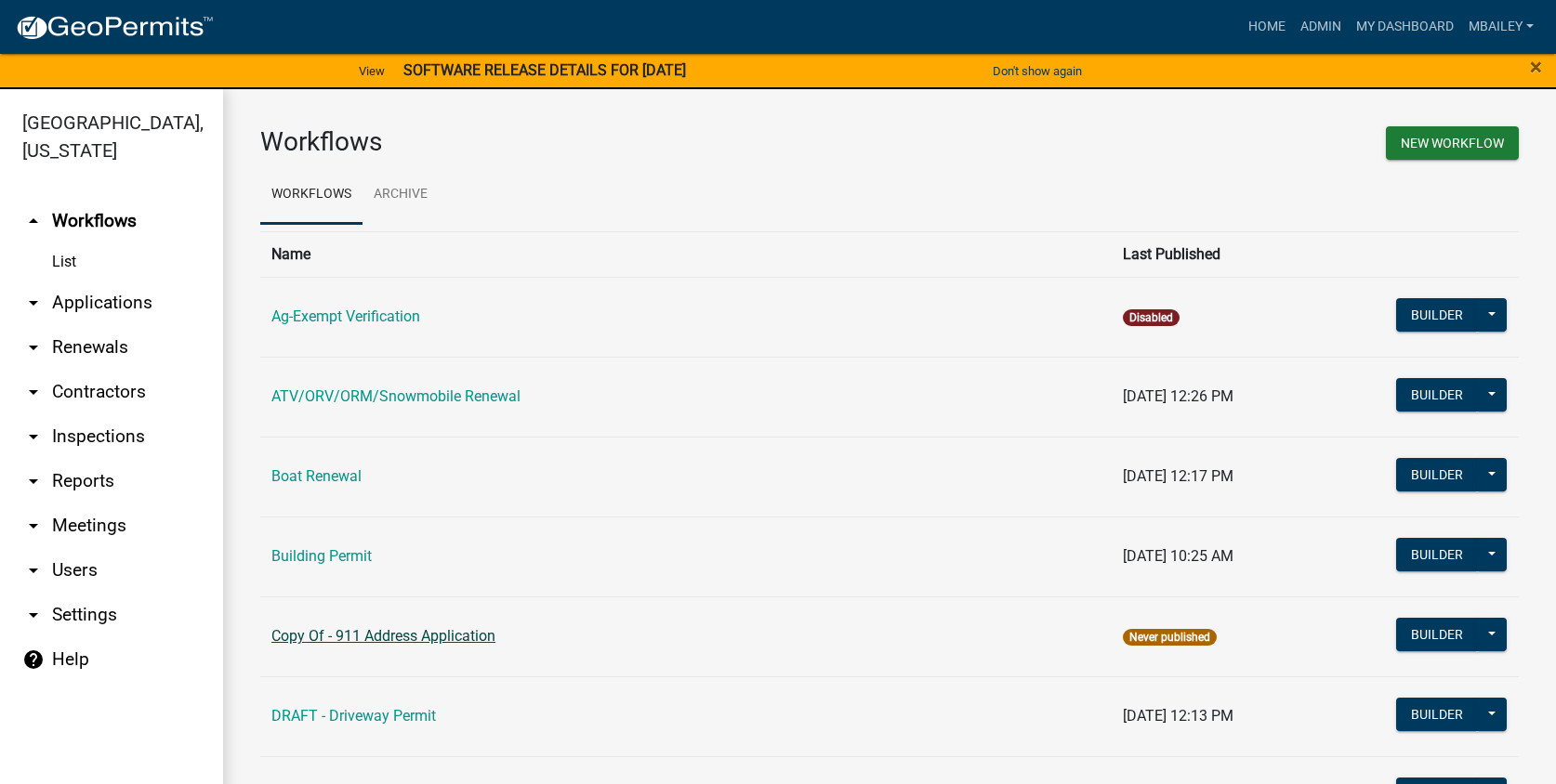
click at [405, 637] on link "Copy Of - 911 Address Application" at bounding box center [383, 636] width 224 height 18
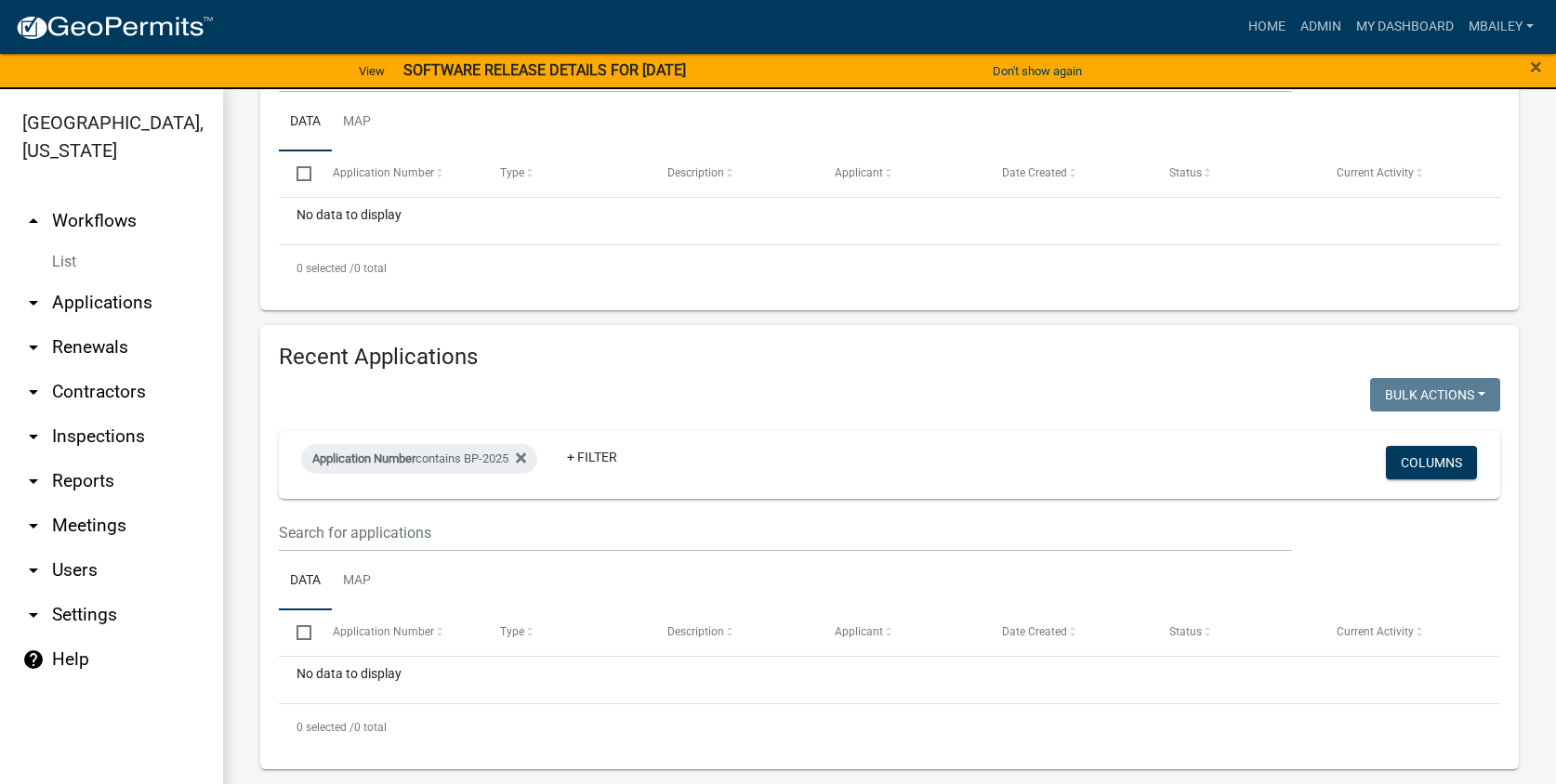
click at [32, 210] on icon "arrow_drop_up" at bounding box center [33, 221] width 23 height 23
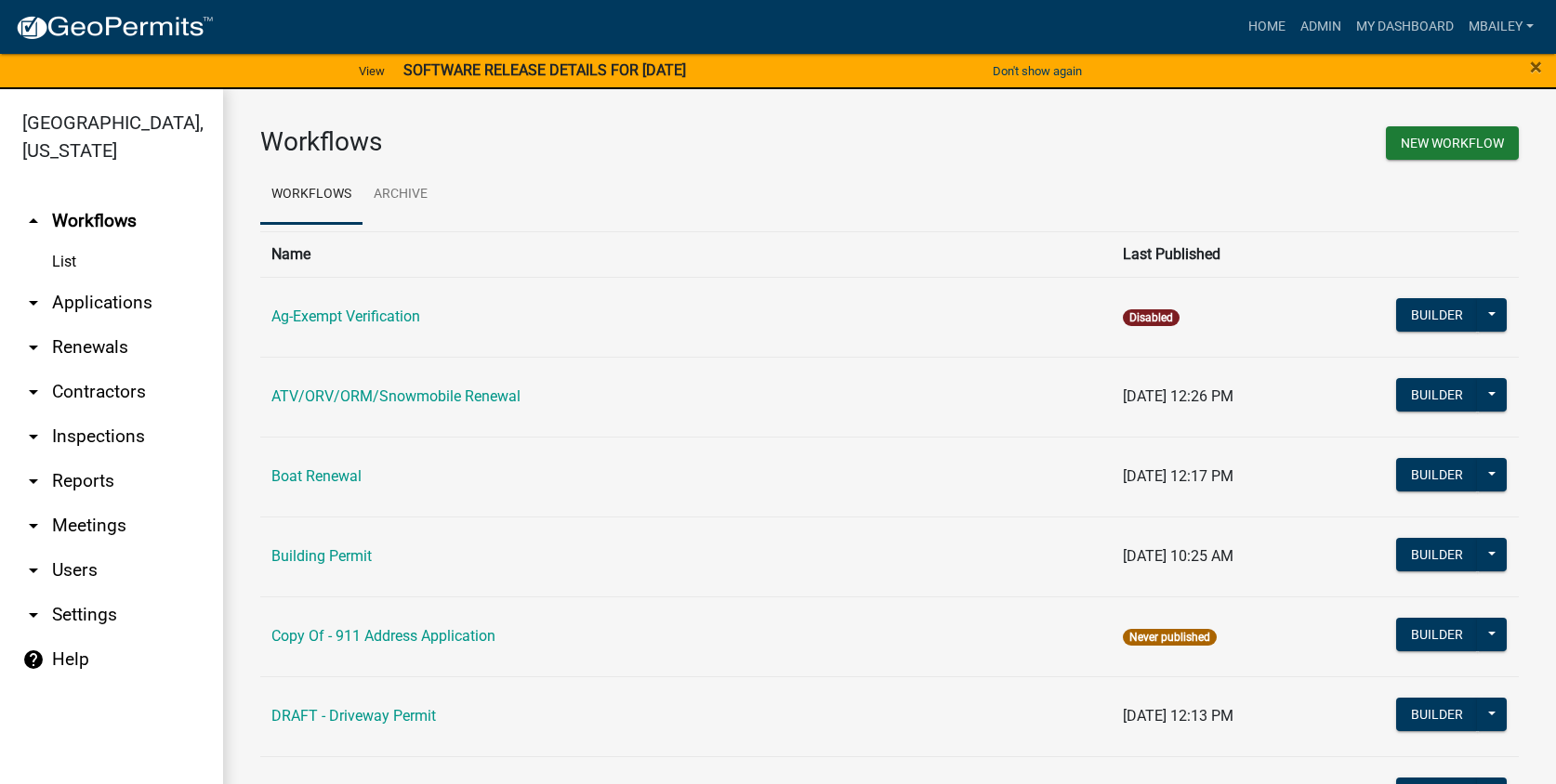
click at [30, 292] on icon "arrow_drop_down" at bounding box center [33, 302] width 23 height 23
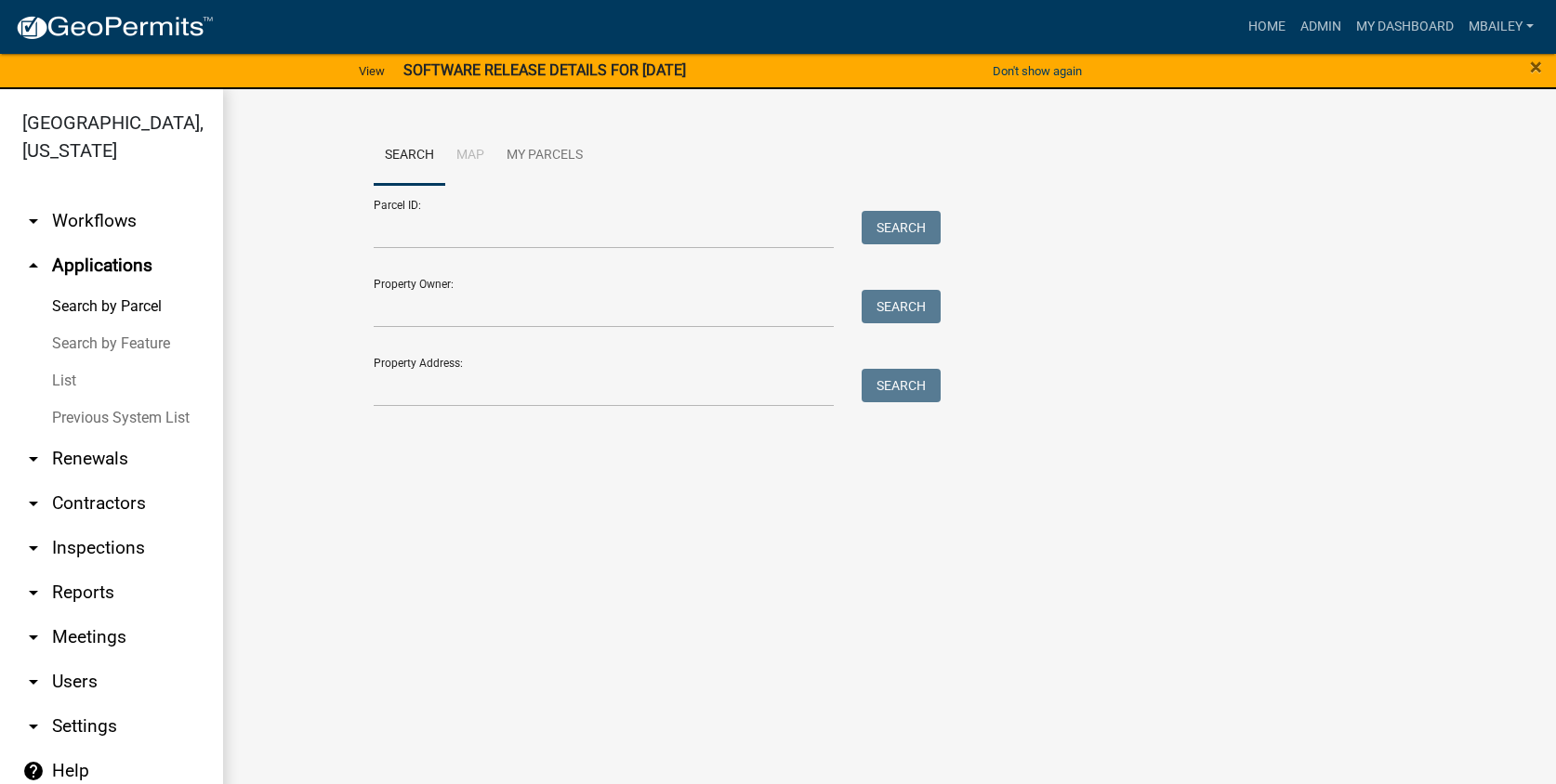
click at [32, 254] on icon "arrow_drop_up" at bounding box center [33, 265] width 23 height 23
click at [33, 254] on icon "arrow_drop_up" at bounding box center [33, 265] width 23 height 23
click at [110, 526] on link "arrow_drop_down Inspections" at bounding box center [112, 548] width 223 height 45
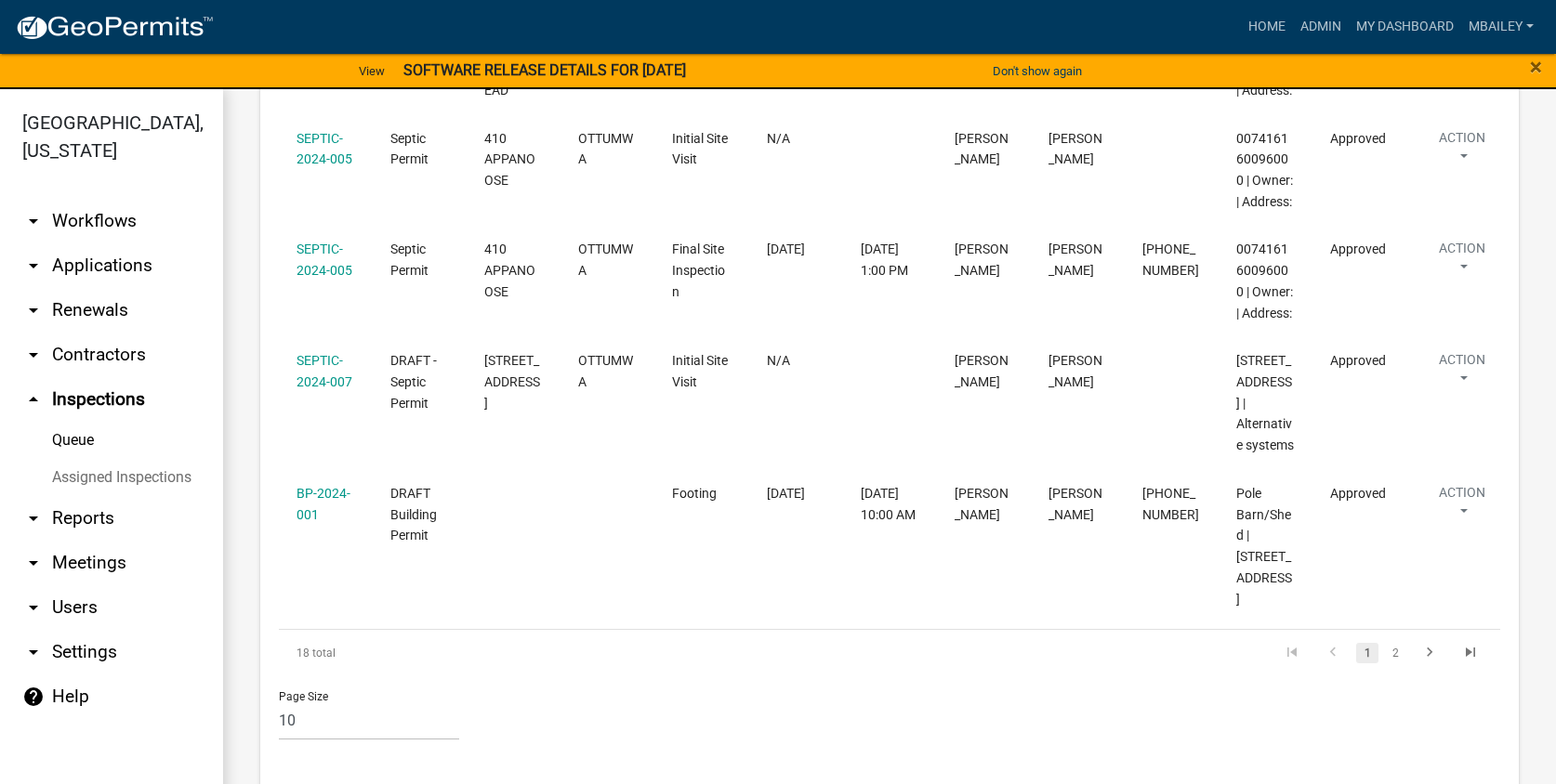
scroll to position [1034, 0]
